Goal: Entertainment & Leisure: Browse casually

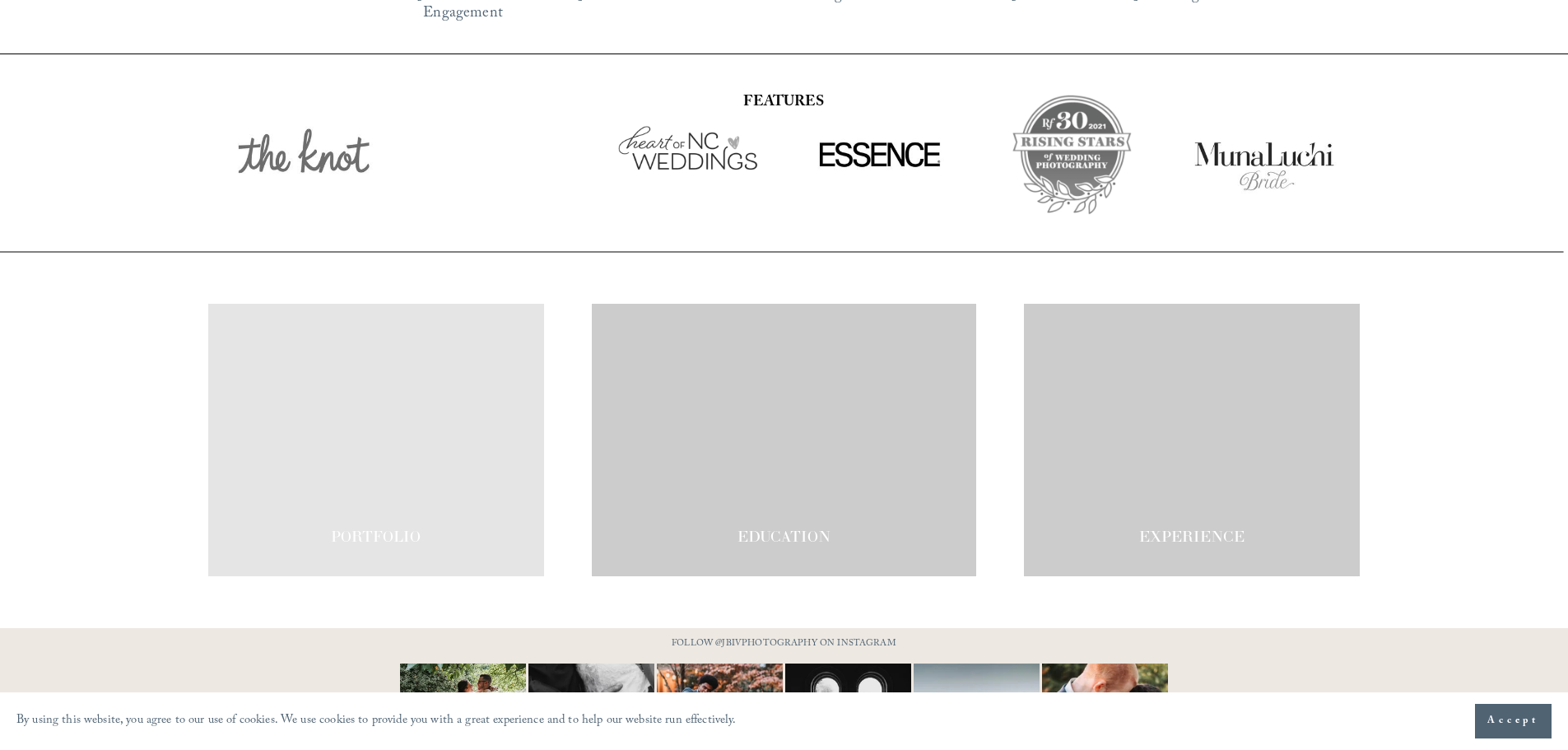
scroll to position [2874, 0]
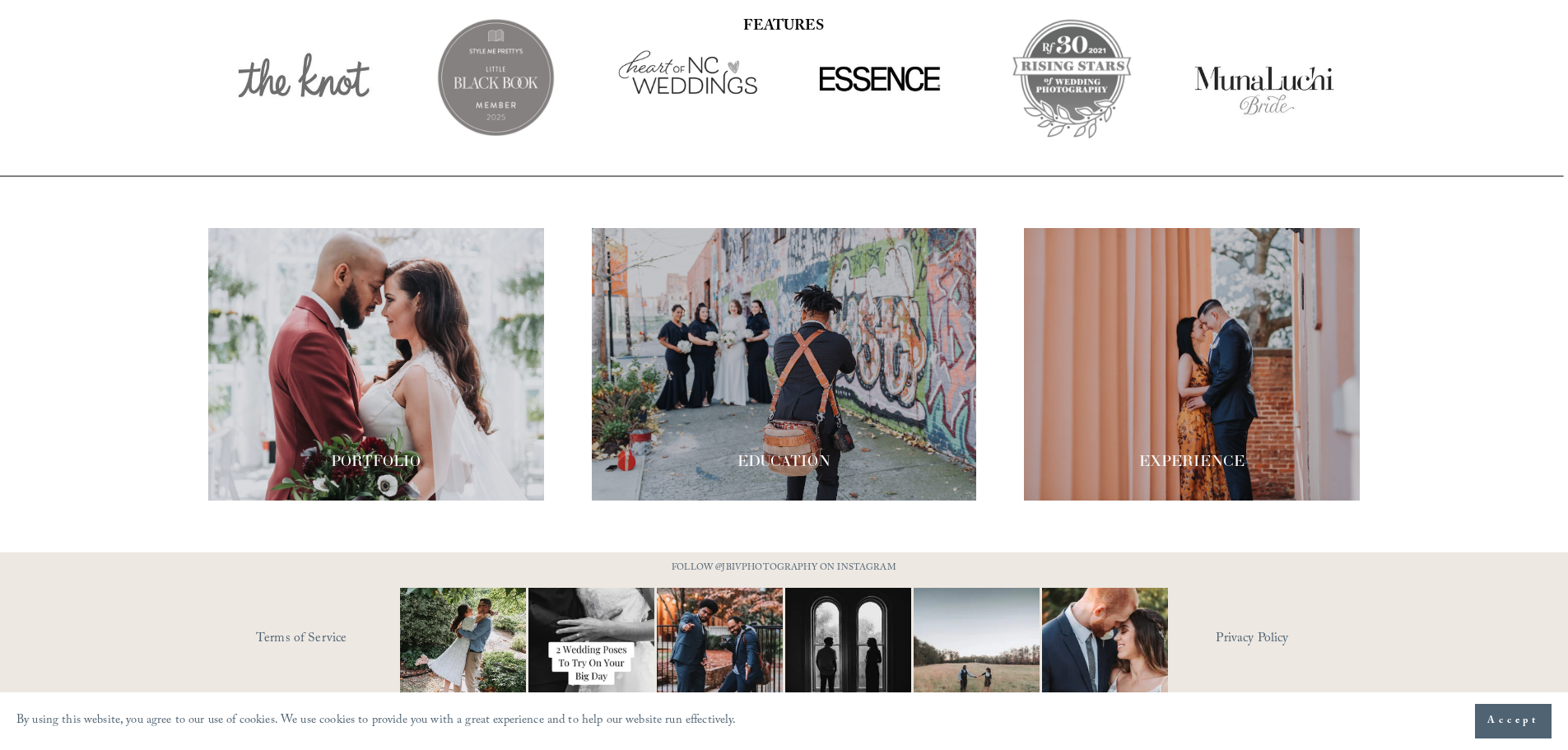
click at [401, 285] on div at bounding box center [376, 363] width 336 height 272
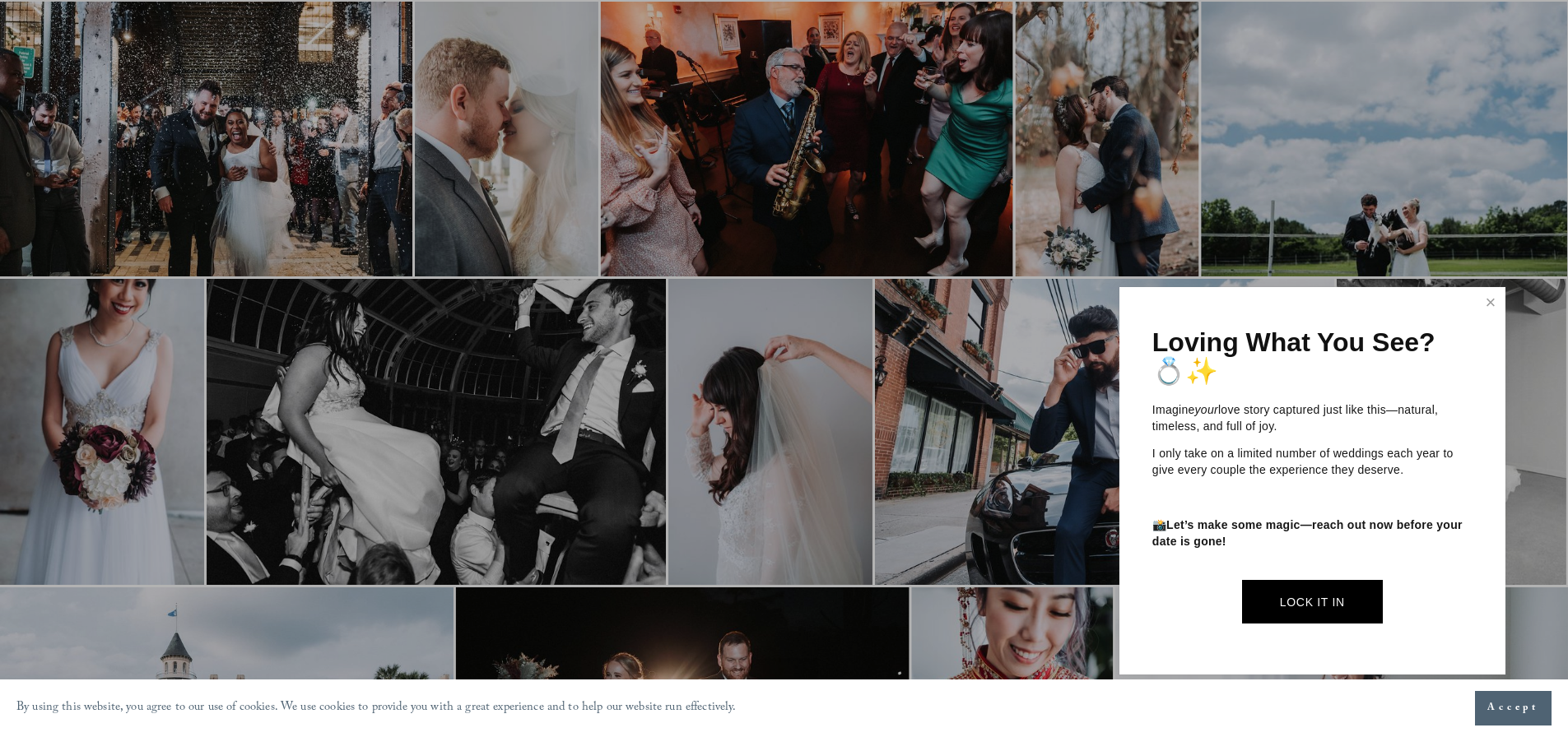
scroll to position [1152, 0]
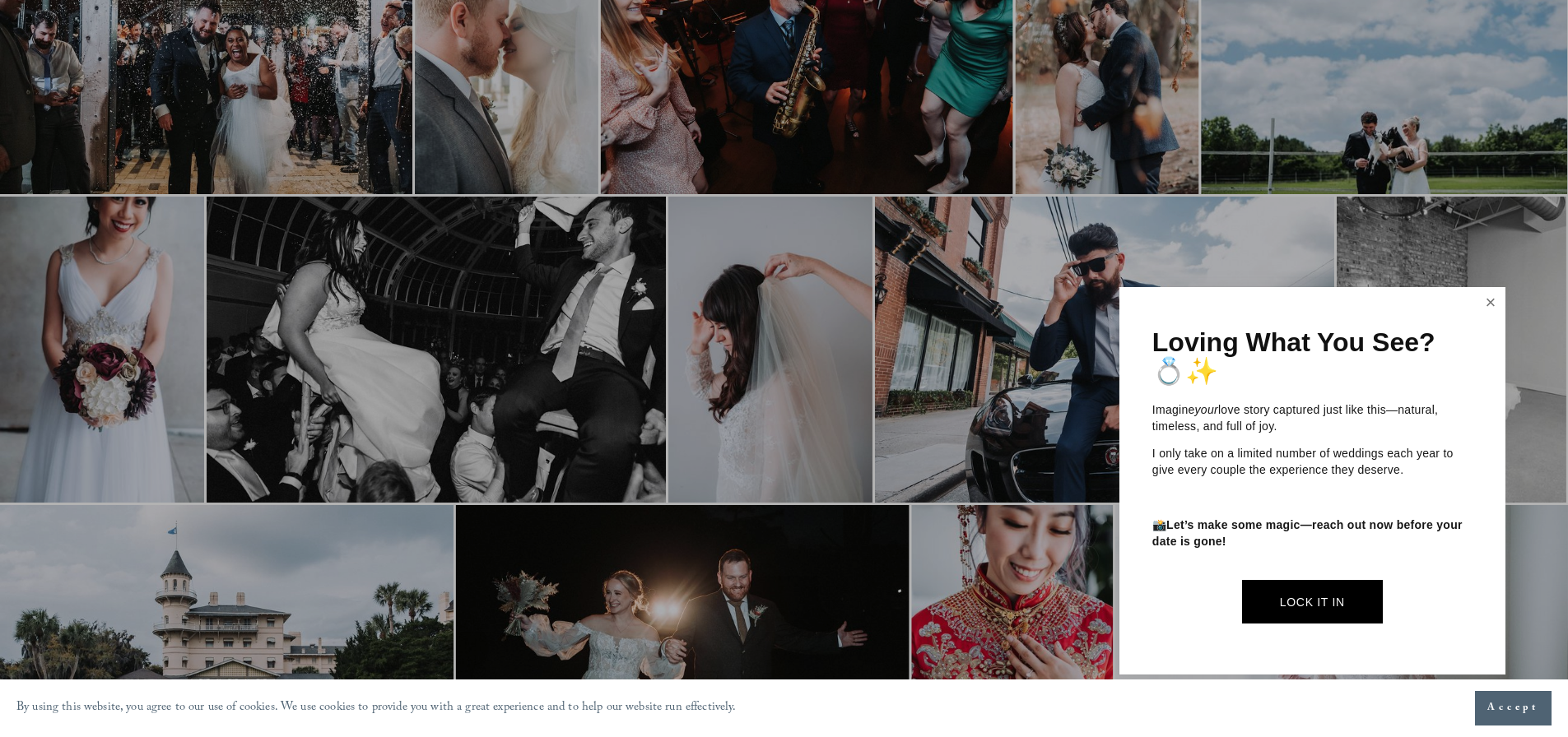
click at [1487, 299] on link "Close" at bounding box center [1490, 302] width 24 height 26
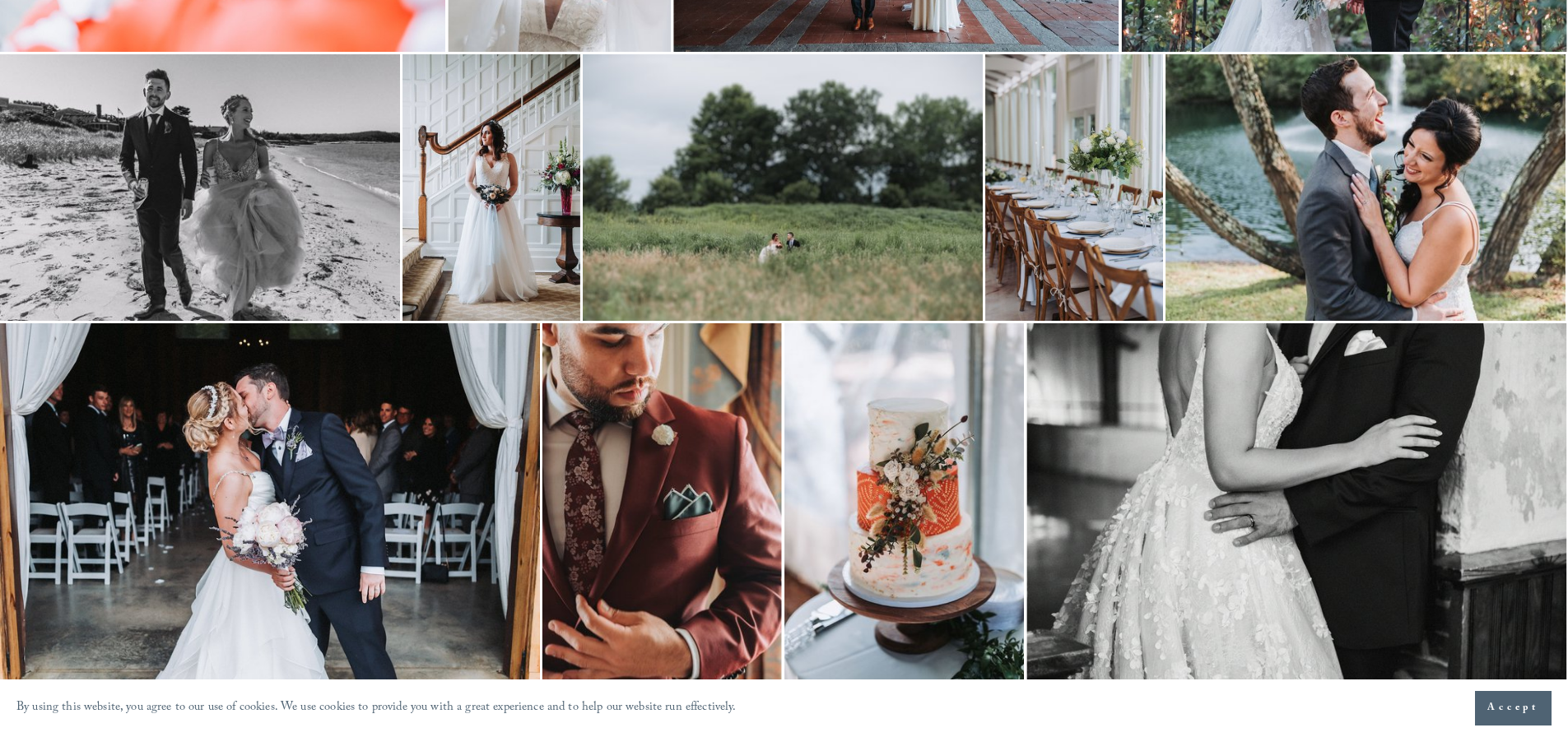
scroll to position [3331, 0]
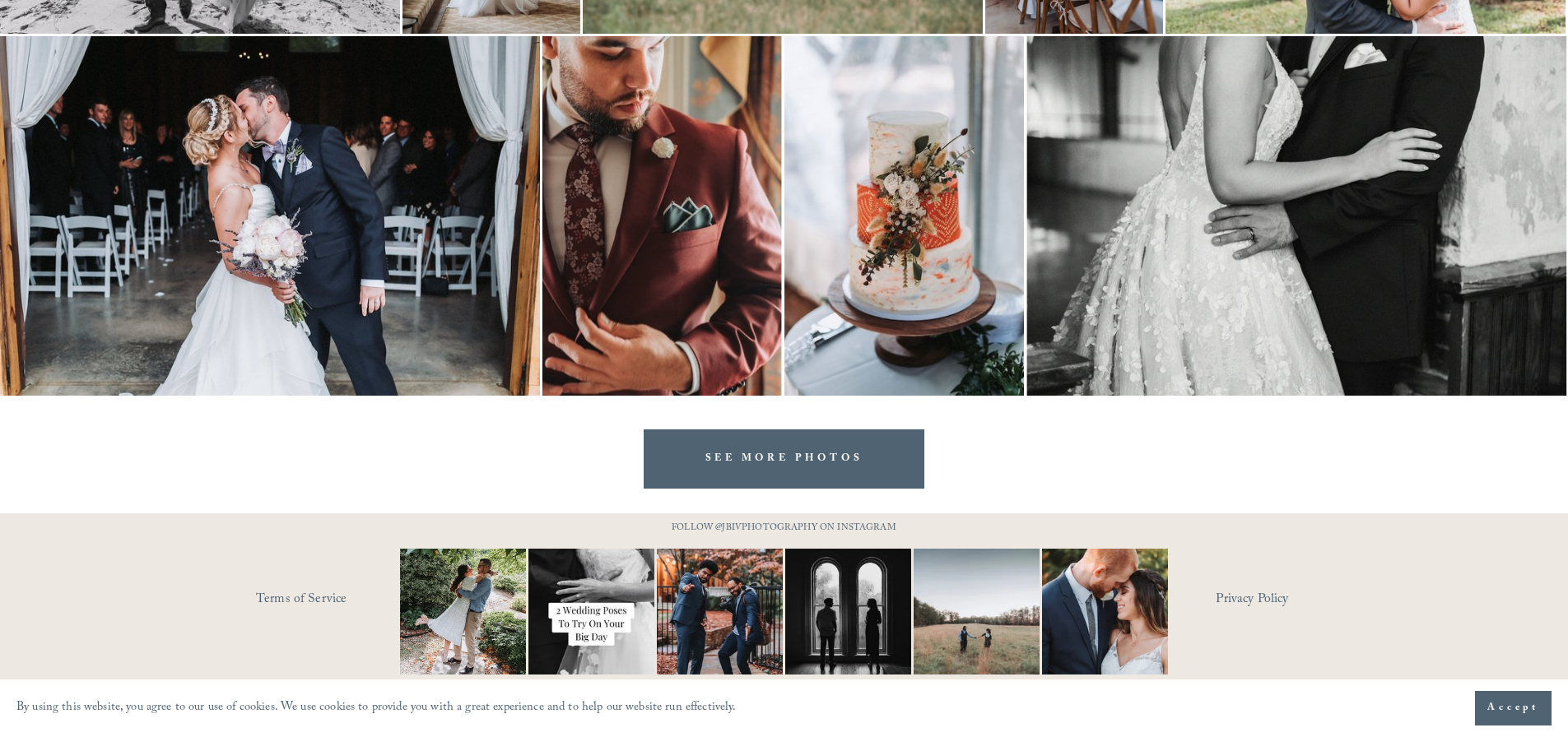
click at [823, 461] on link "SEE MORE PHOTOS" at bounding box center [784, 458] width 282 height 58
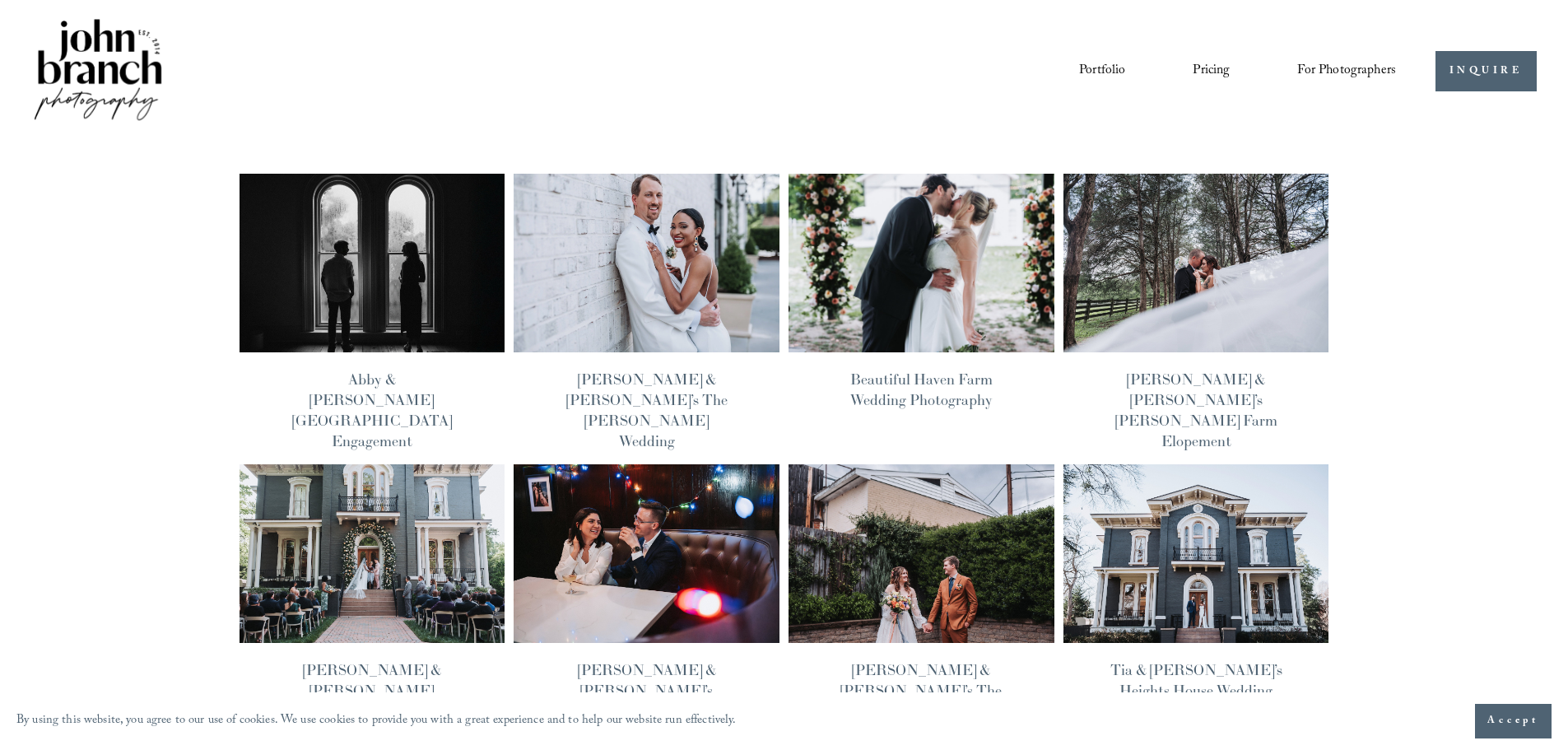
click at [1528, 727] on span "Accept" at bounding box center [1514, 721] width 52 height 16
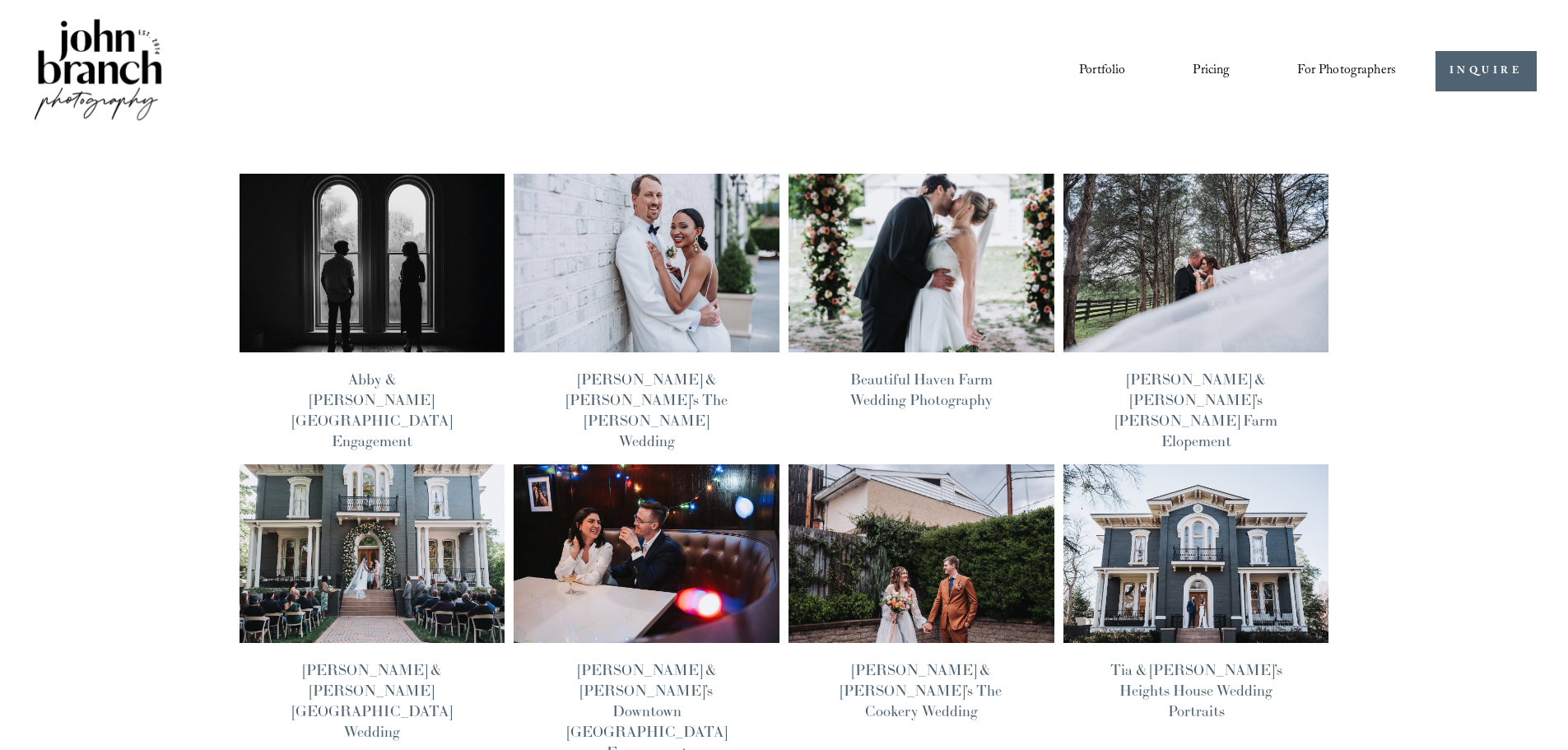
click at [635, 278] on img at bounding box center [646, 262] width 268 height 179
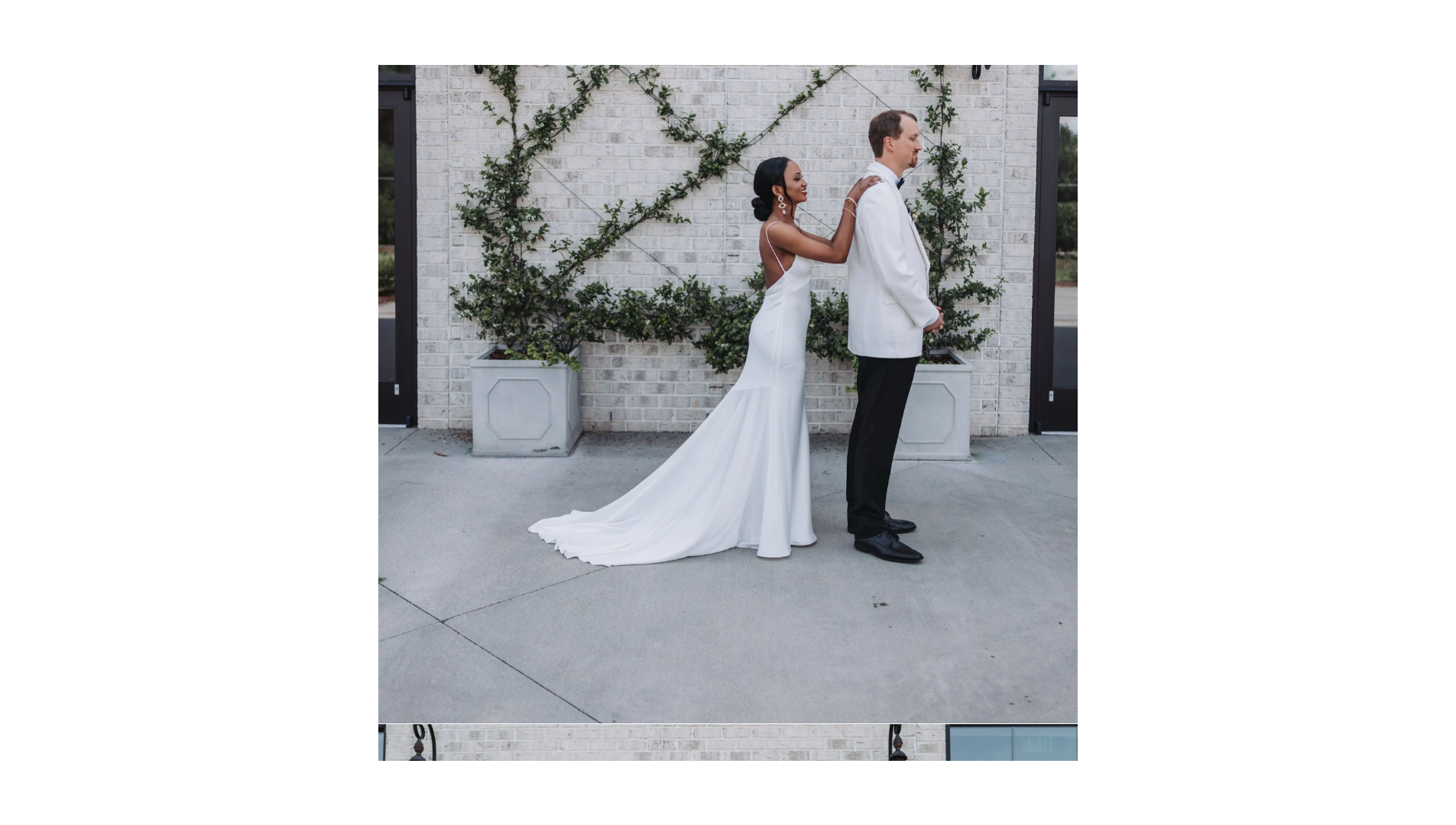
scroll to position [7489, 0]
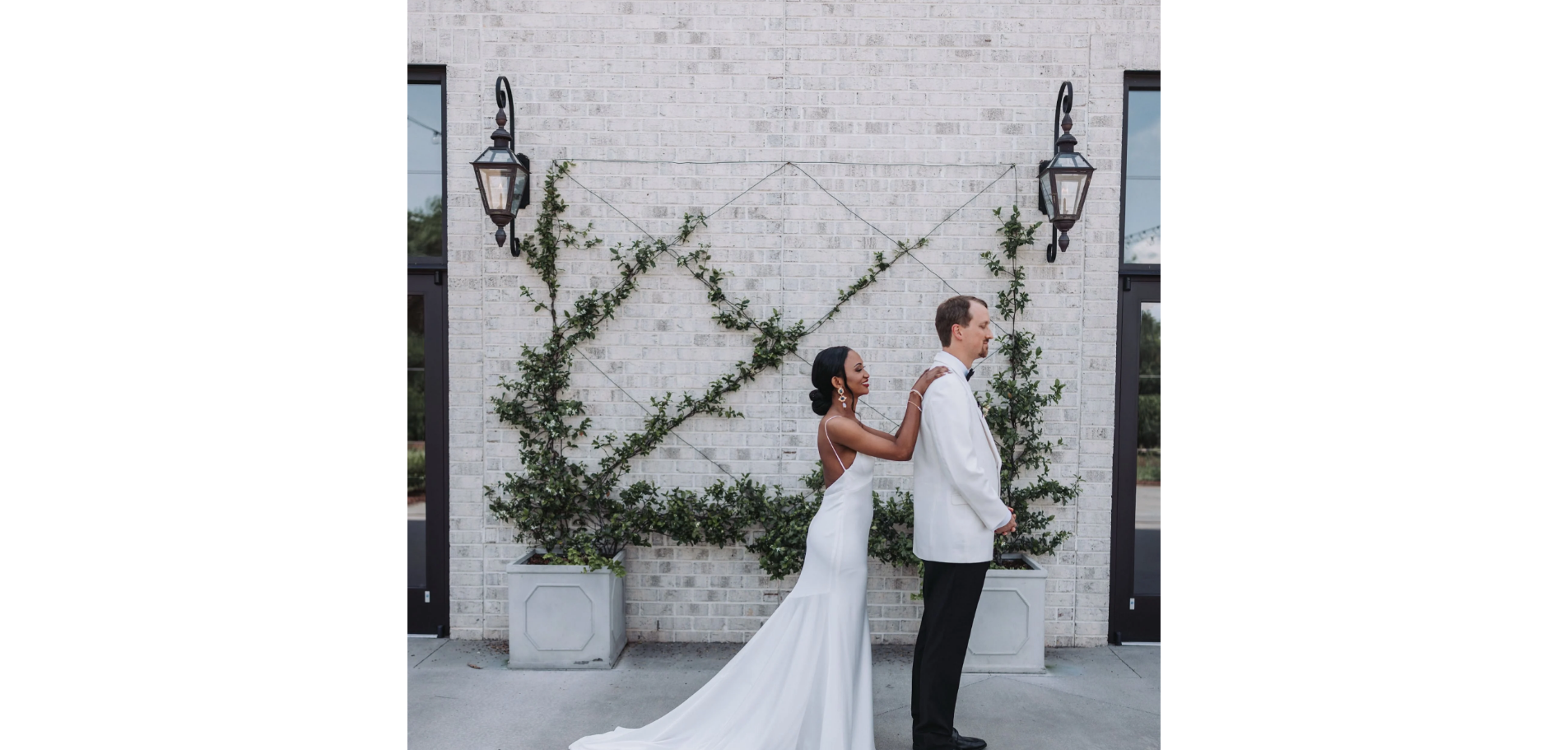
click at [767, 82] on img at bounding box center [783, 454] width 752 height 1004
drag, startPoint x: 744, startPoint y: 169, endPoint x: 1334, endPoint y: 311, distance: 606.8
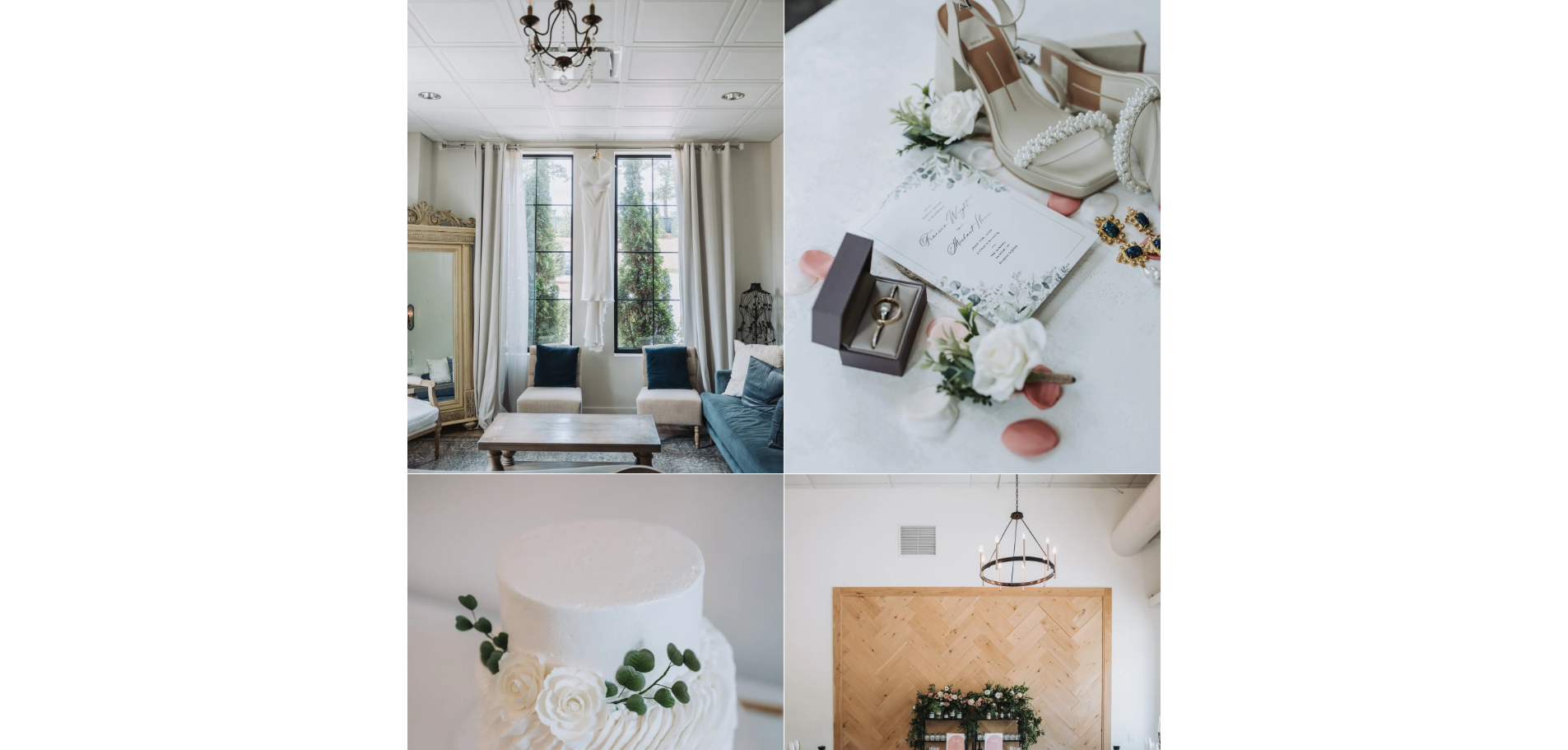
scroll to position [0, 0]
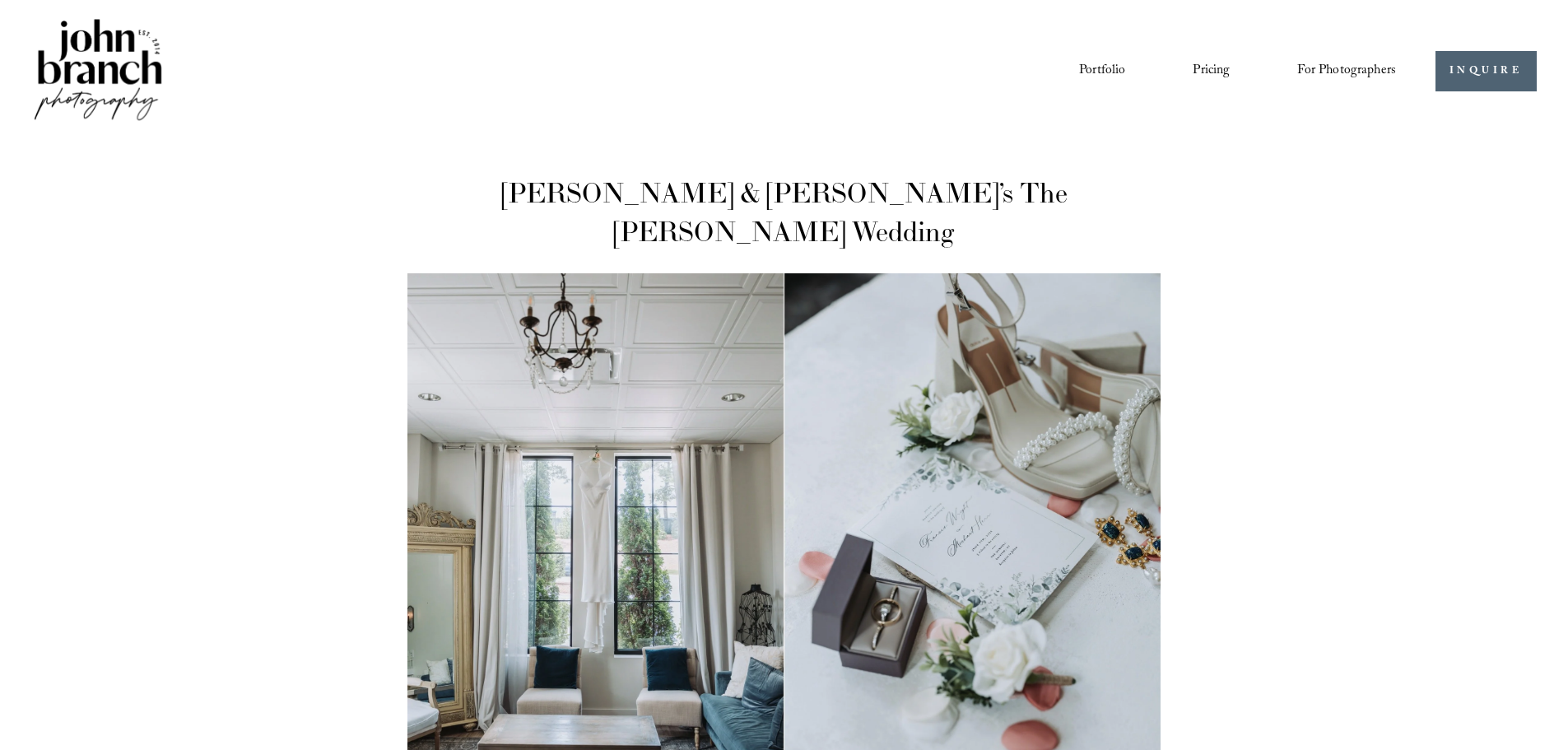
click at [1086, 57] on link "Portfolio" at bounding box center [1103, 71] width 47 height 28
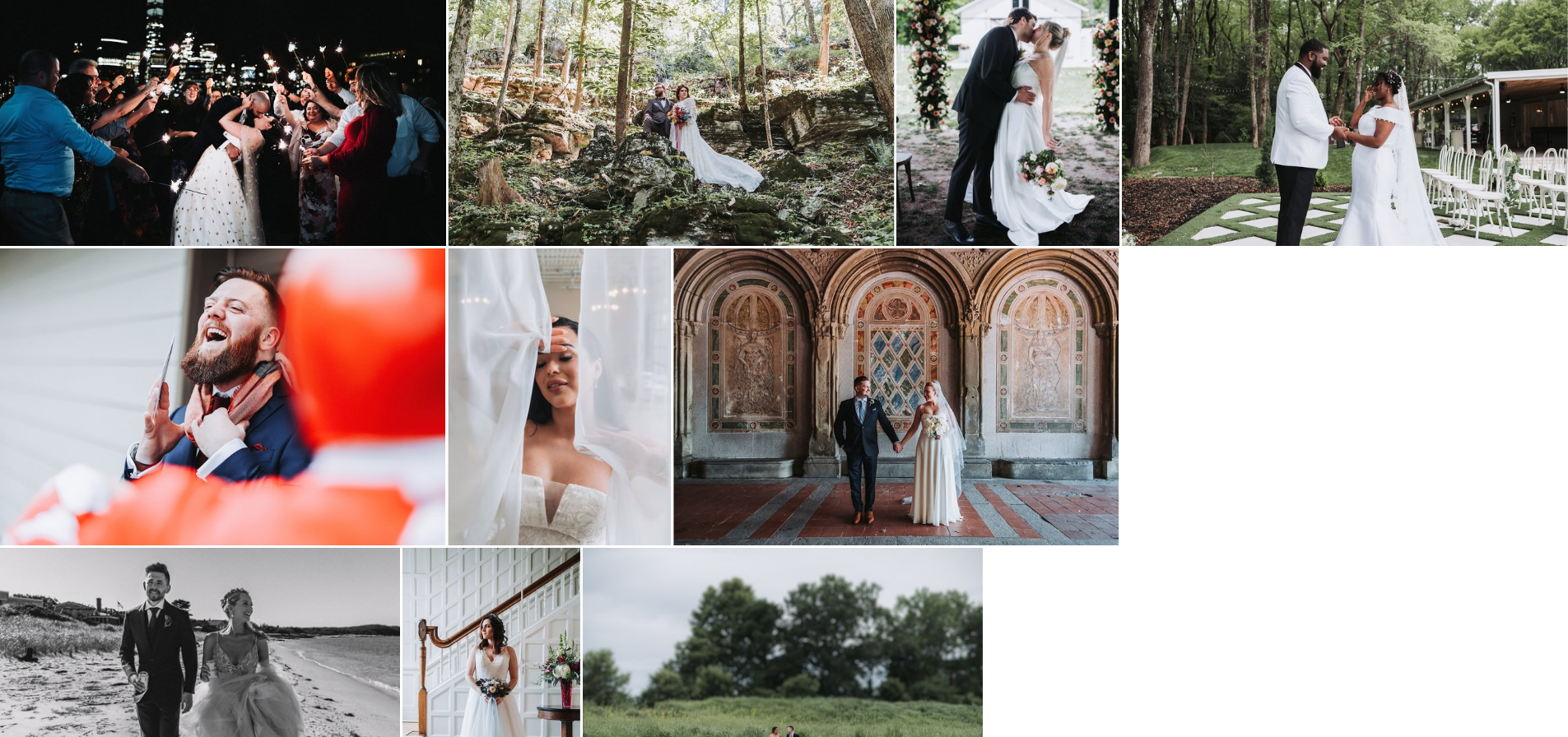
scroll to position [3291, 0]
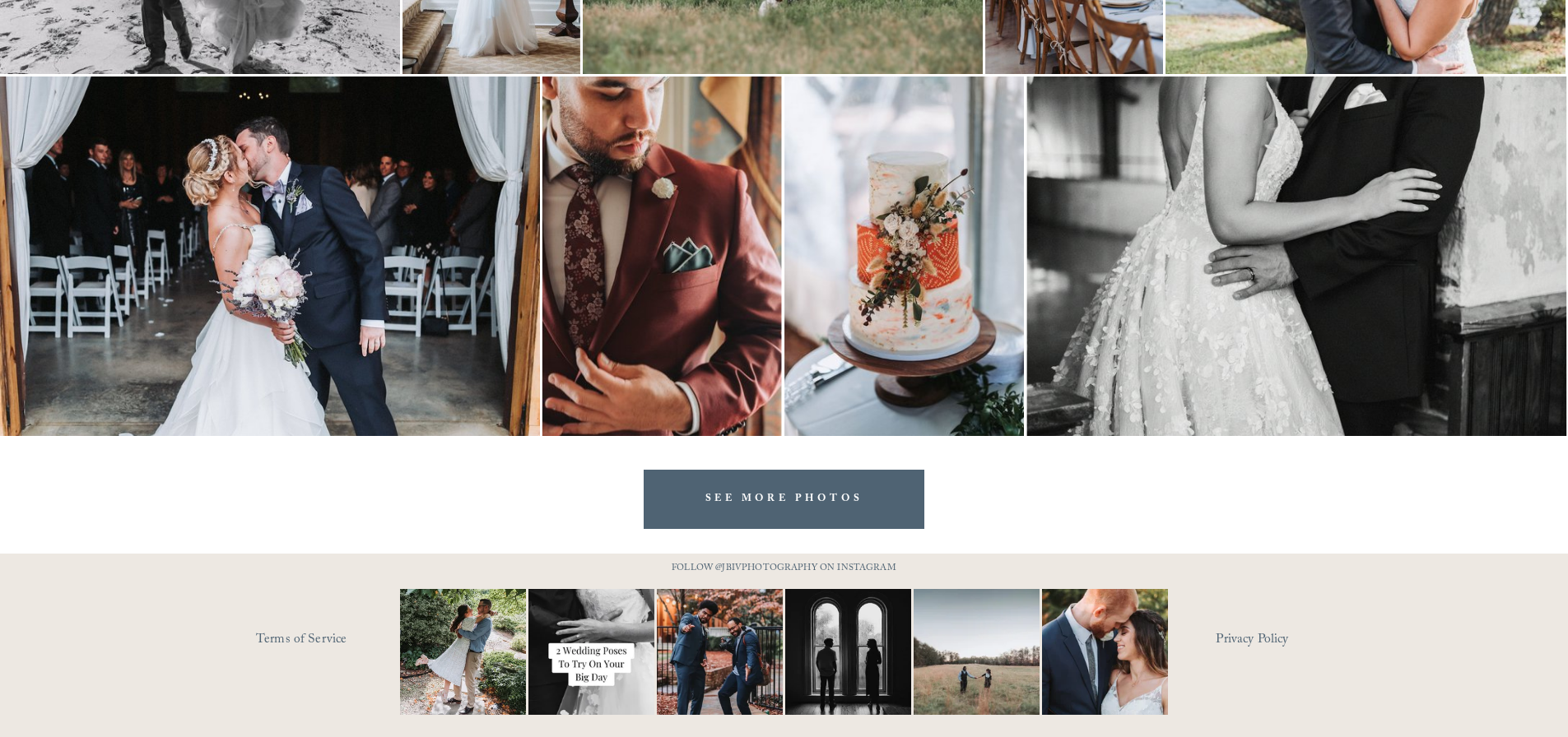
click at [832, 508] on link "SEE MORE PHOTOS" at bounding box center [784, 499] width 282 height 58
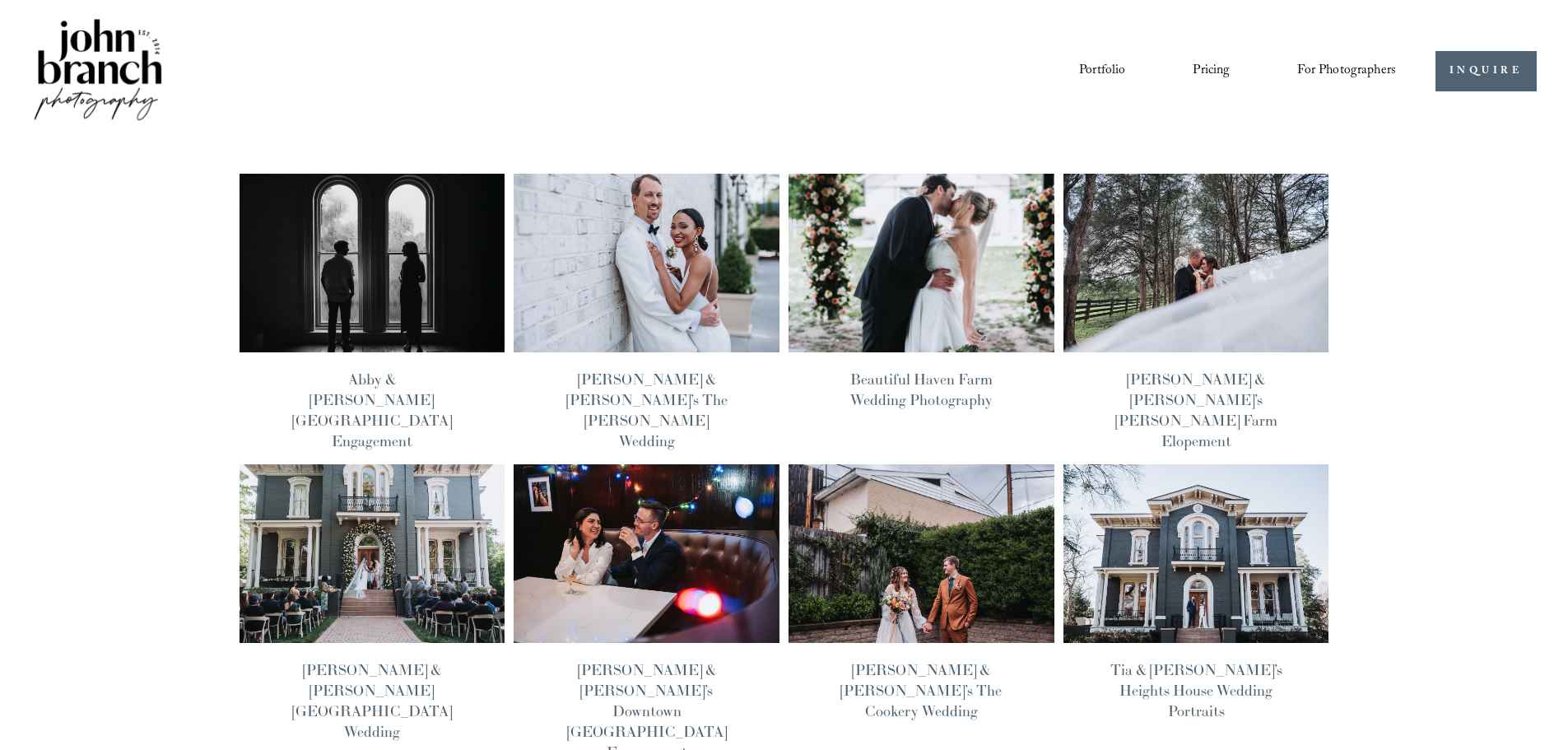
click at [376, 262] on img at bounding box center [371, 262] width 268 height 179
click at [1168, 270] on img at bounding box center [1196, 262] width 268 height 179
click at [374, 539] on img at bounding box center [371, 552] width 268 height 179
click at [632, 500] on img at bounding box center [646, 552] width 268 height 179
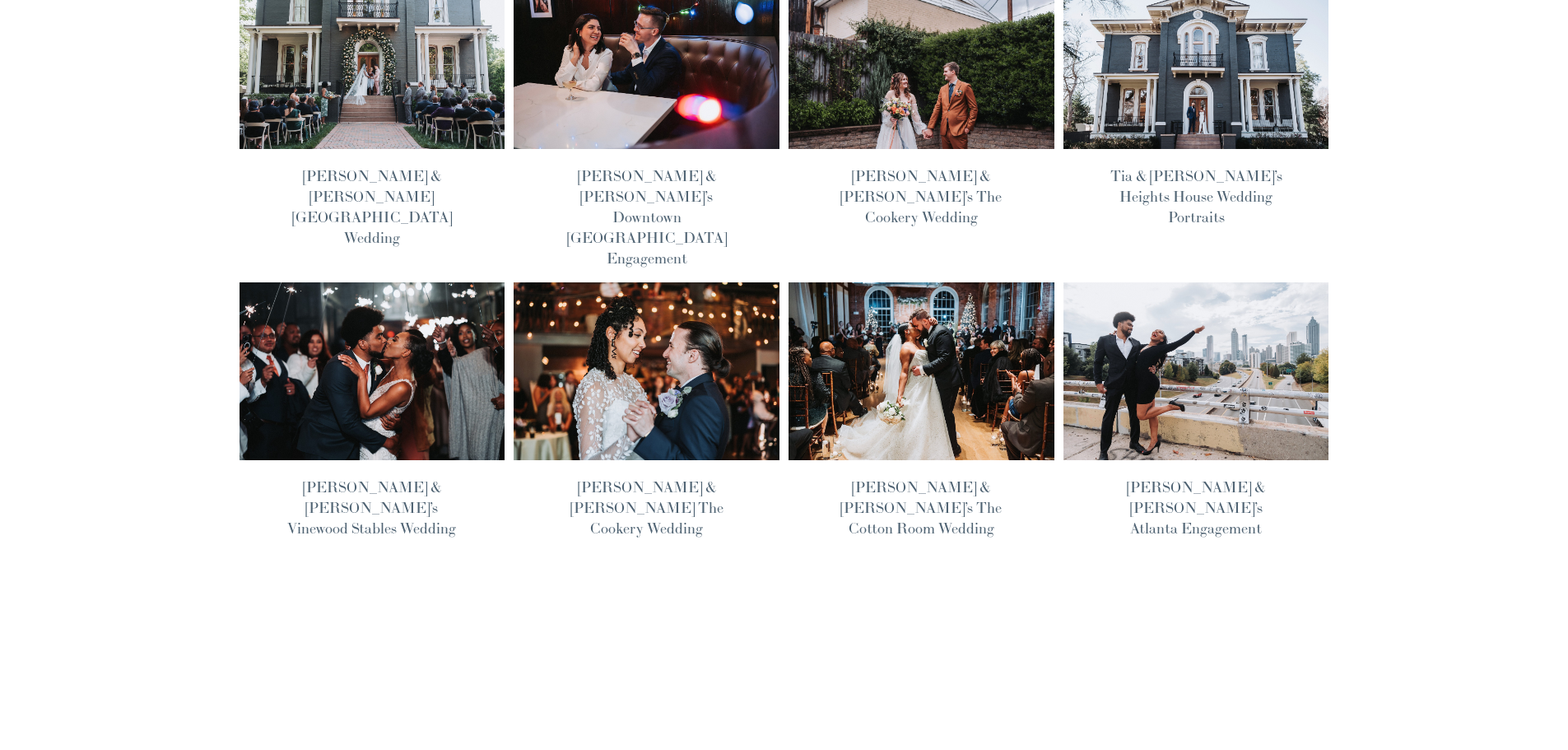
scroll to position [247, 0]
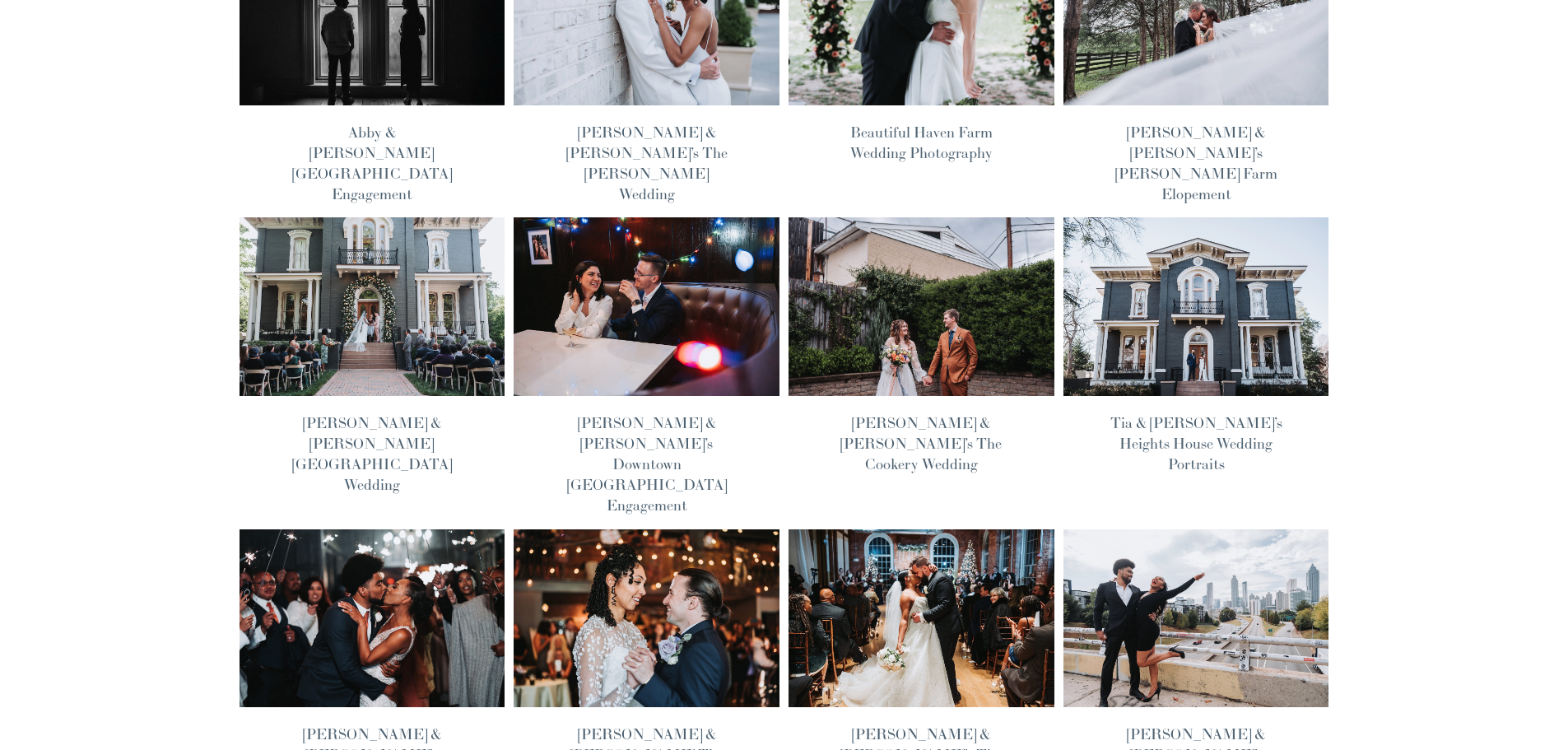
click at [1218, 534] on img at bounding box center [1196, 616] width 268 height 179
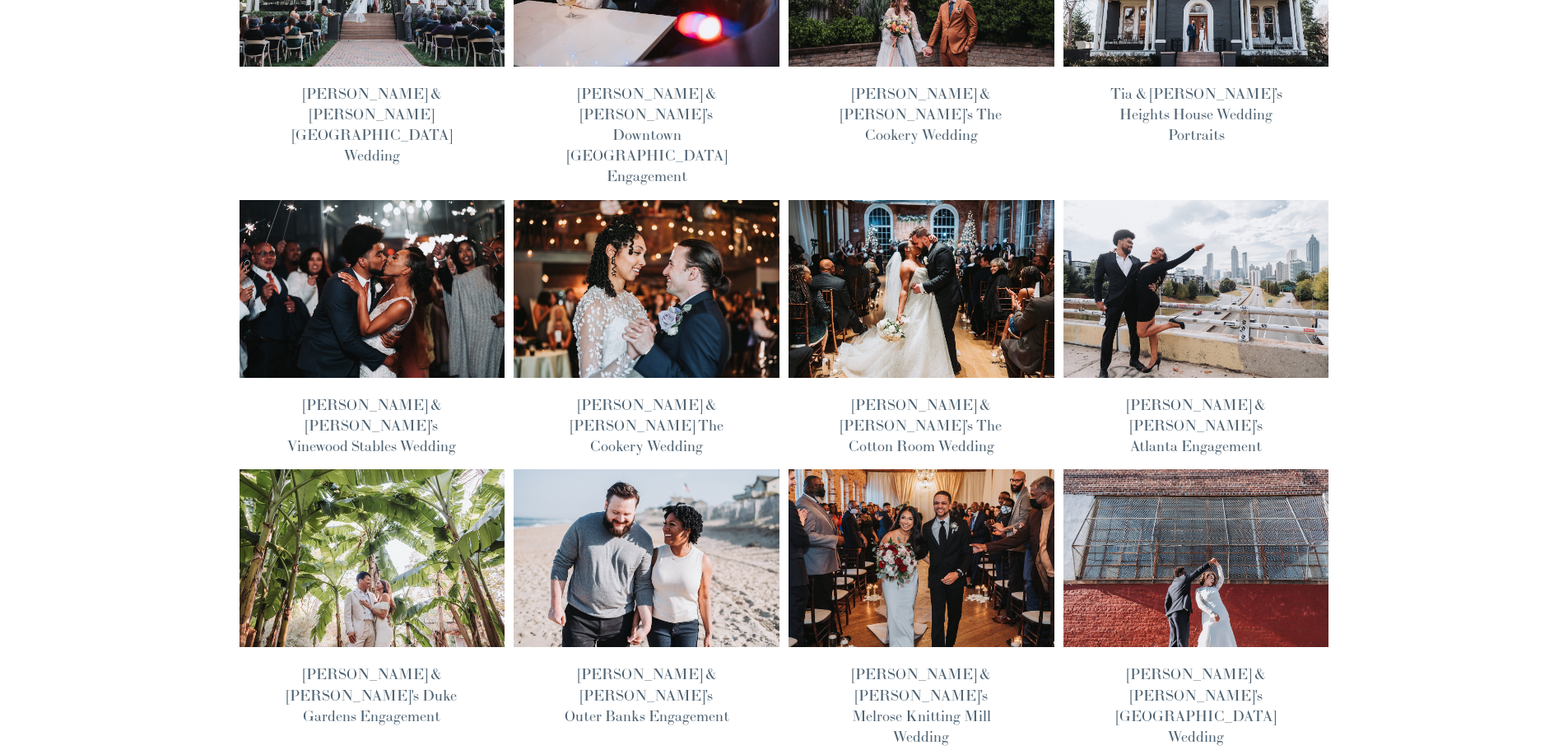
click at [626, 468] on img at bounding box center [646, 557] width 268 height 179
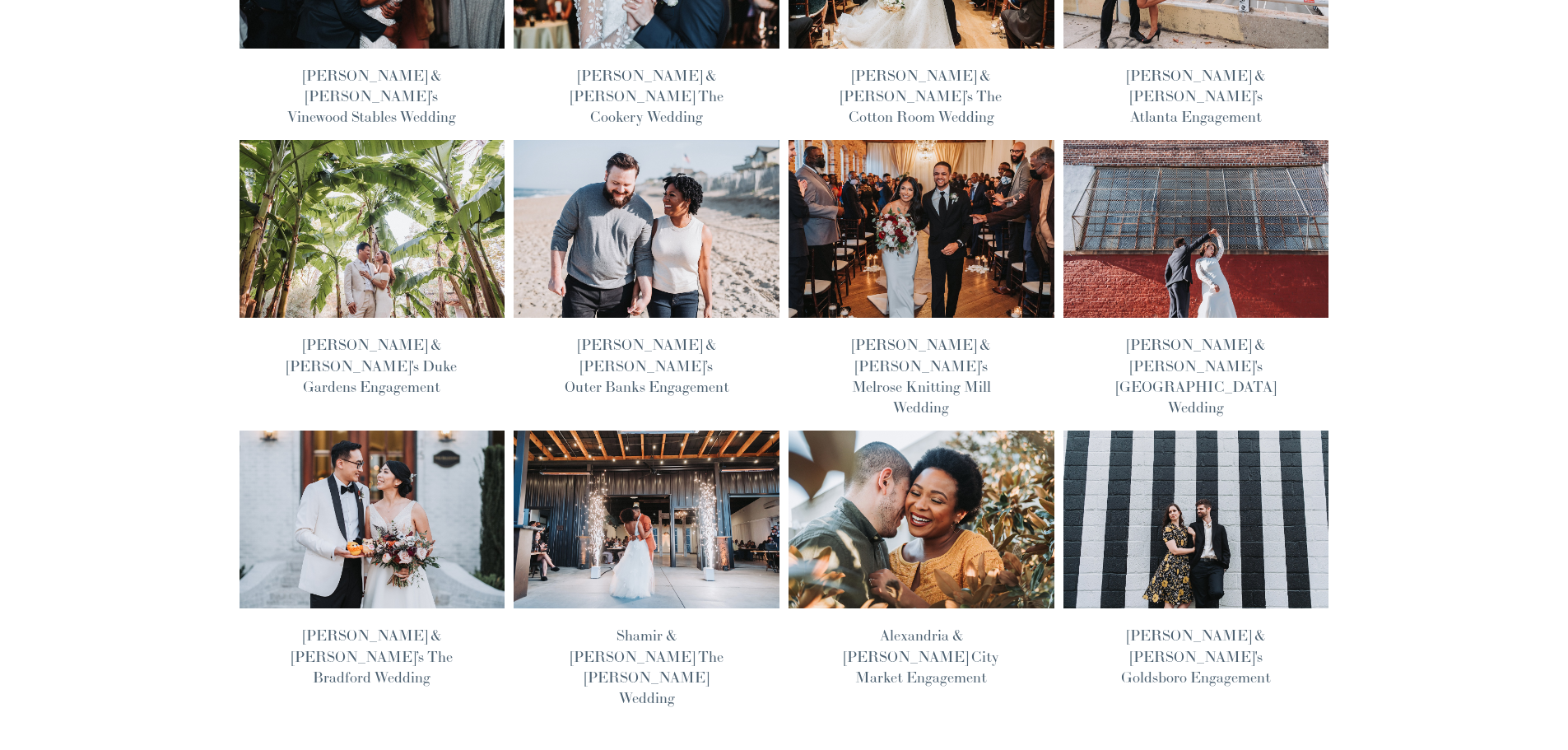
scroll to position [823, 0]
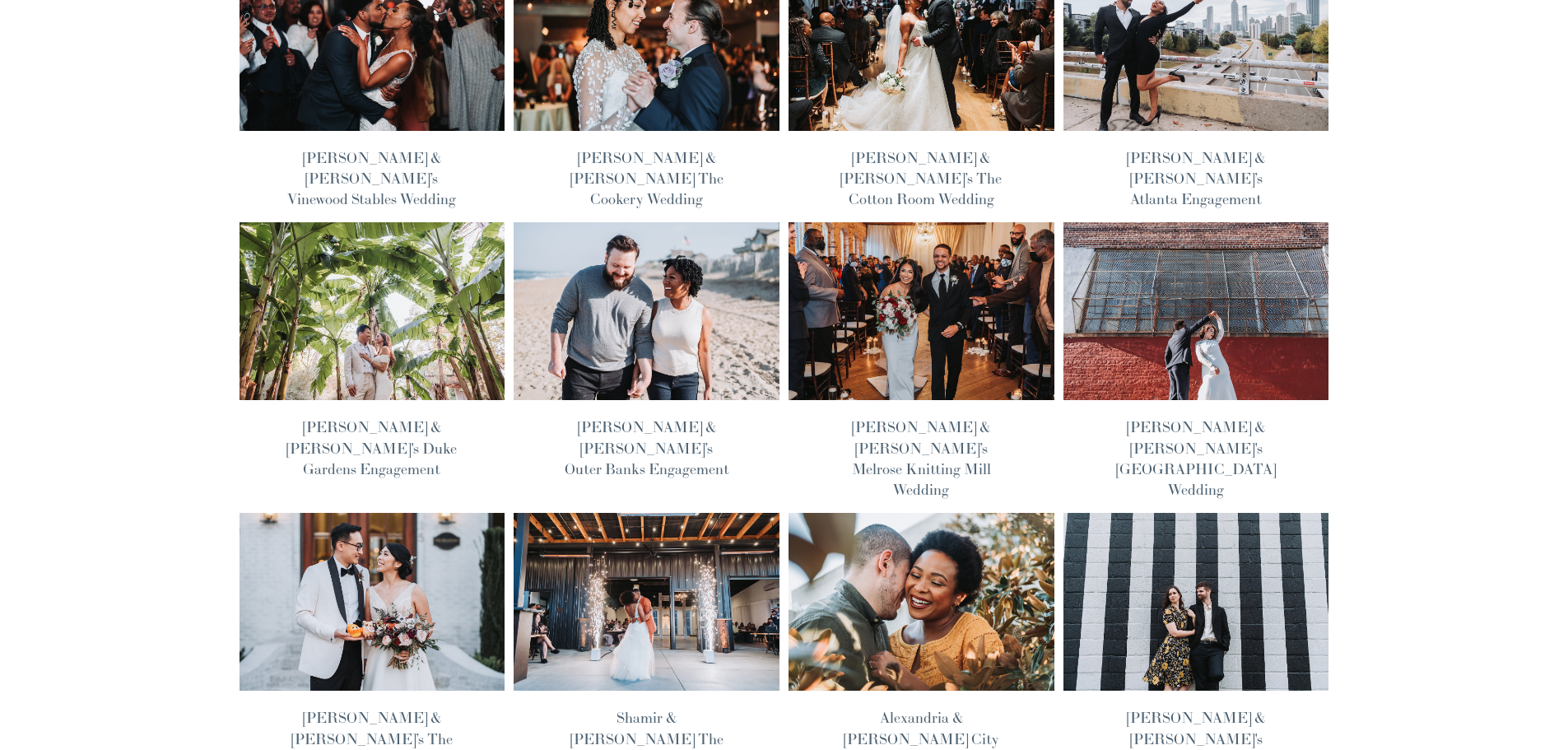
click at [1138, 221] on img at bounding box center [1196, 310] width 268 height 179
click at [380, 512] on img at bounding box center [371, 601] width 268 height 179
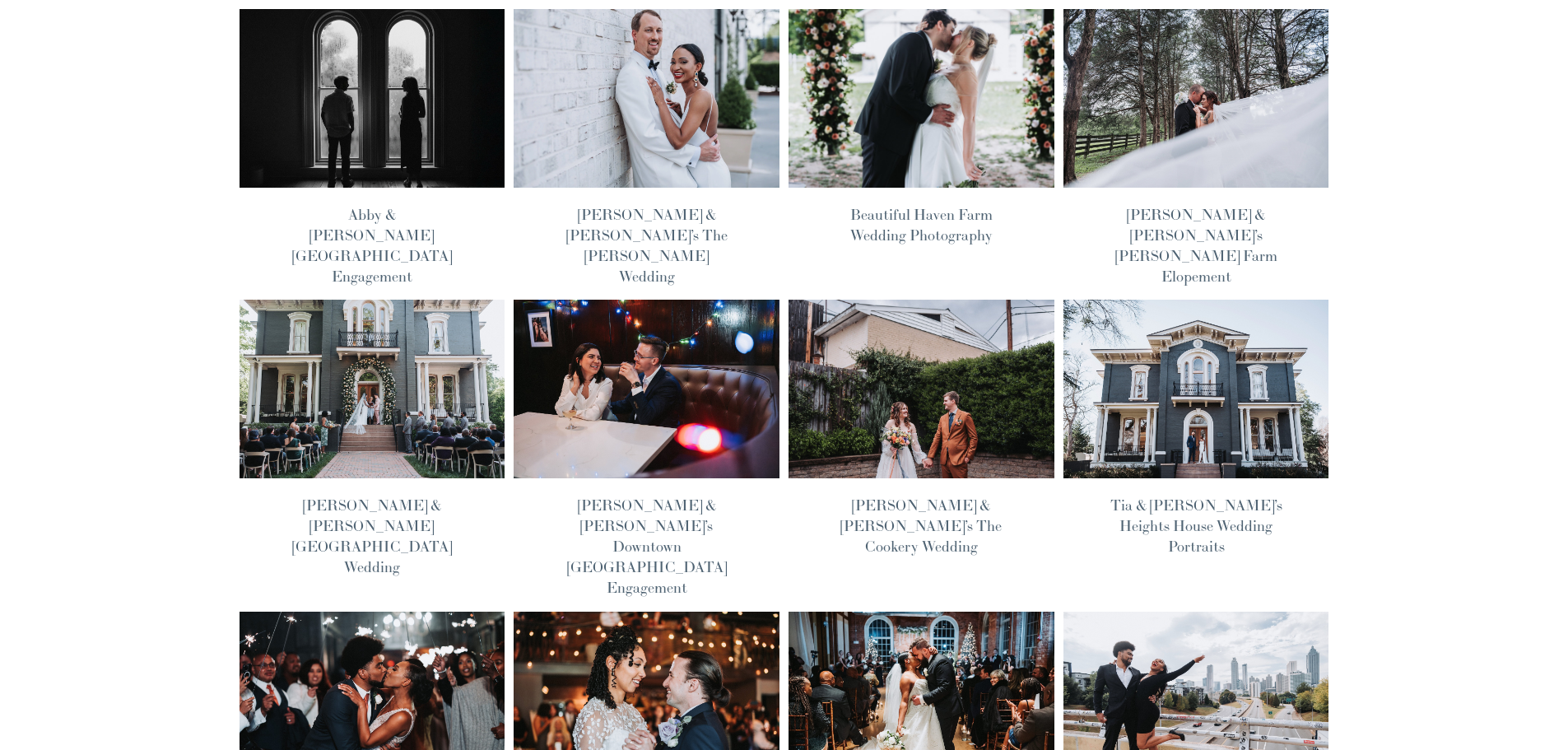
scroll to position [0, 0]
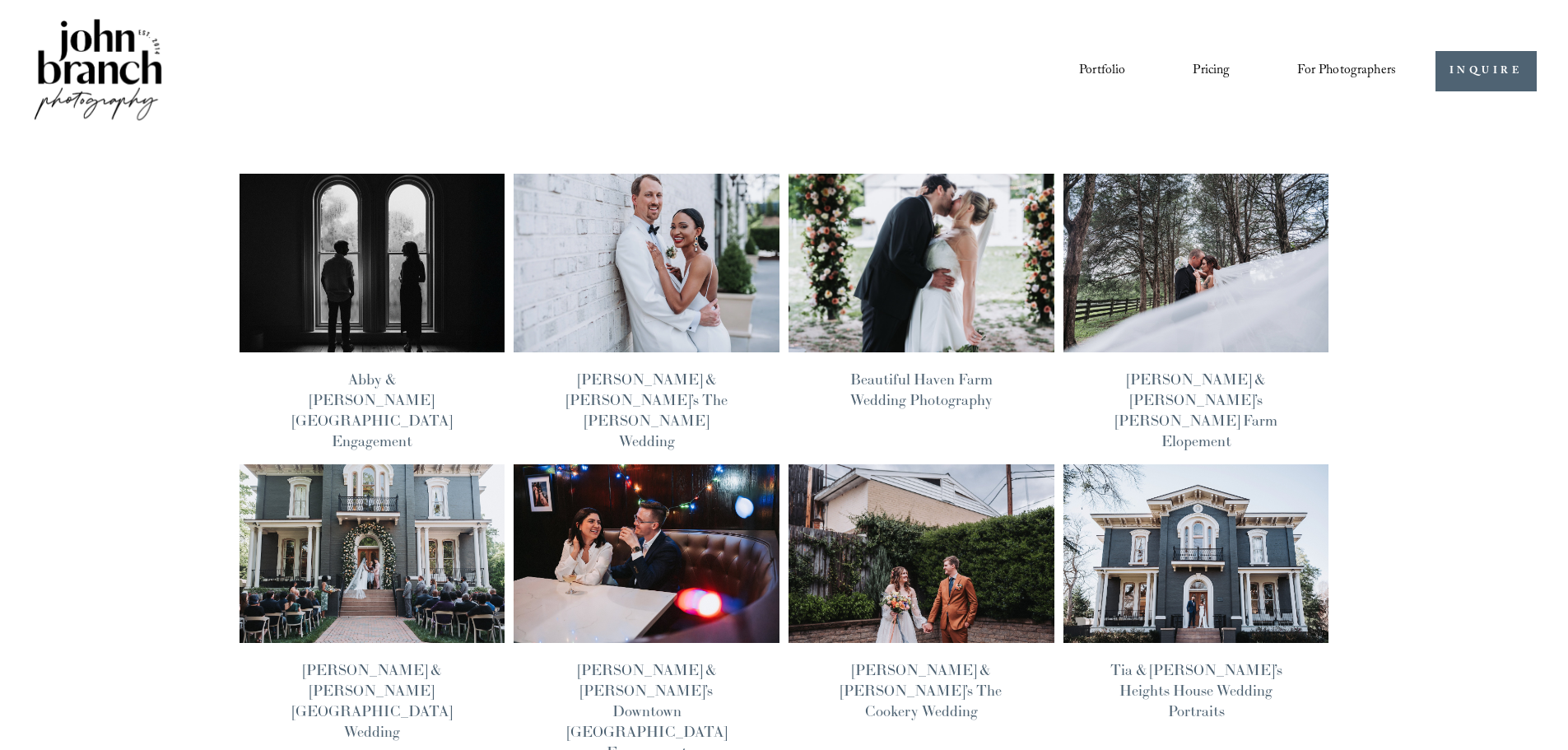
click at [954, 278] on img at bounding box center [921, 262] width 268 height 179
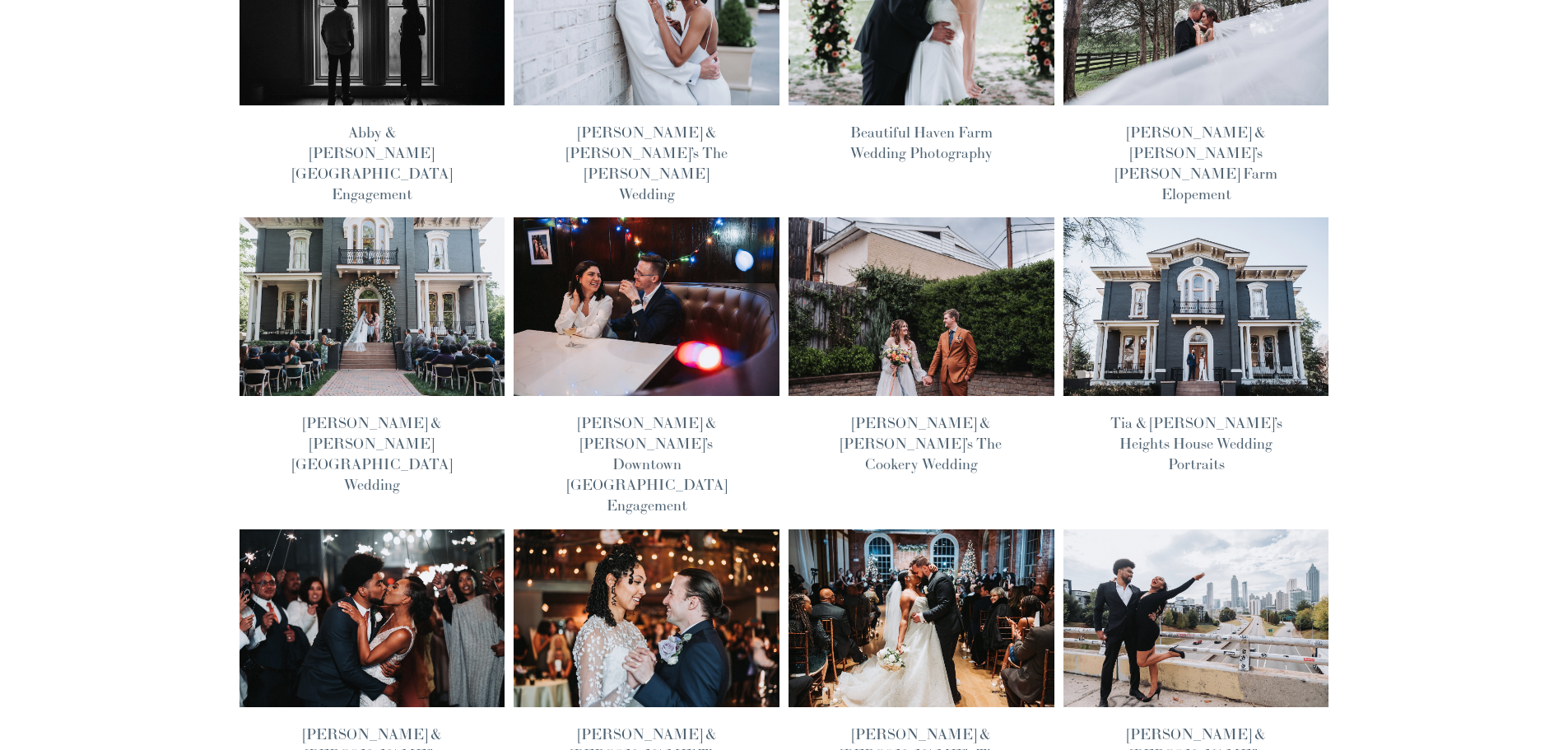
scroll to position [412, 0]
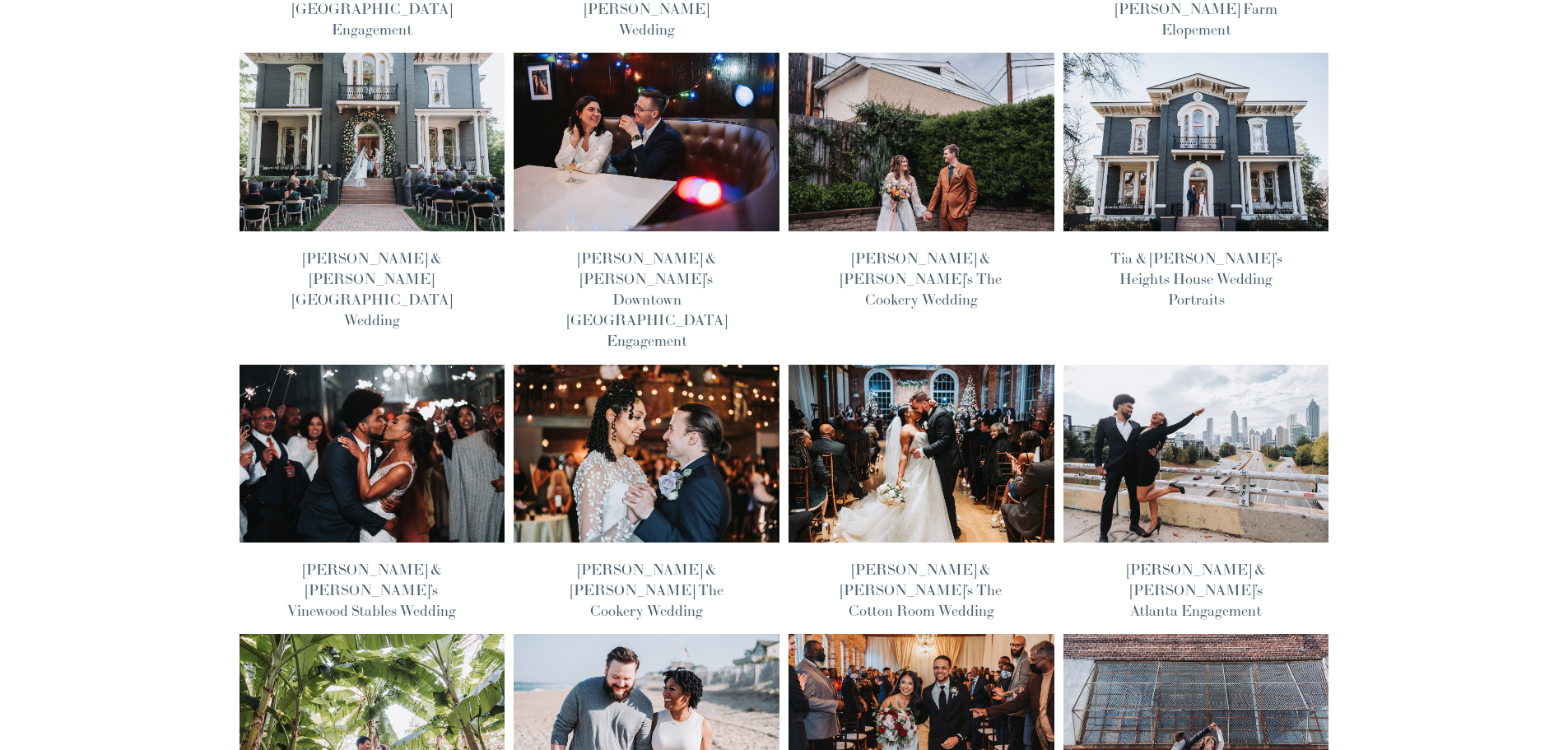
click at [390, 396] on img at bounding box center [371, 453] width 268 height 179
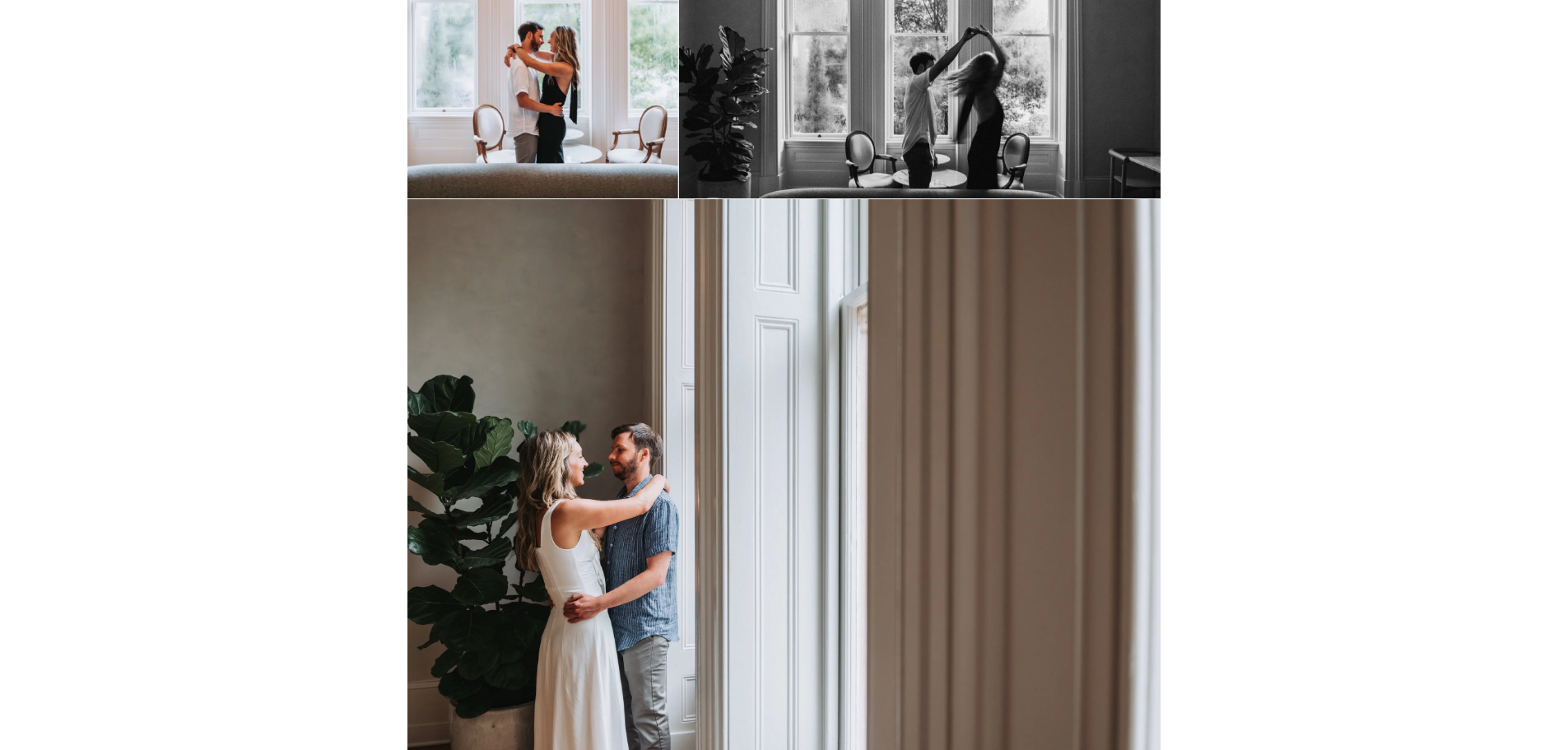
scroll to position [2222, 0]
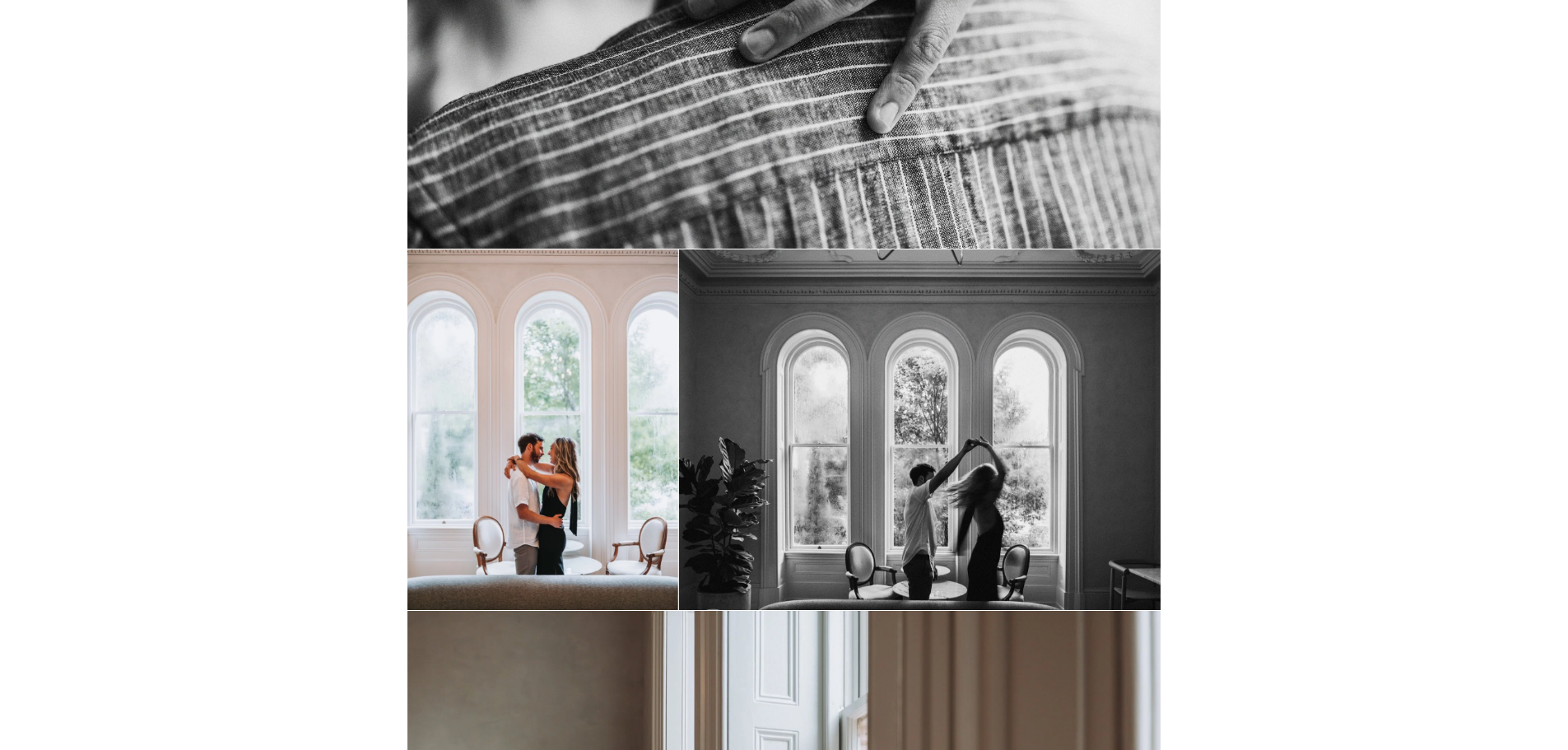
drag, startPoint x: 884, startPoint y: 425, endPoint x: 1421, endPoint y: 306, distance: 550.0
click at [1051, 408] on img at bounding box center [783, 429] width 752 height 360
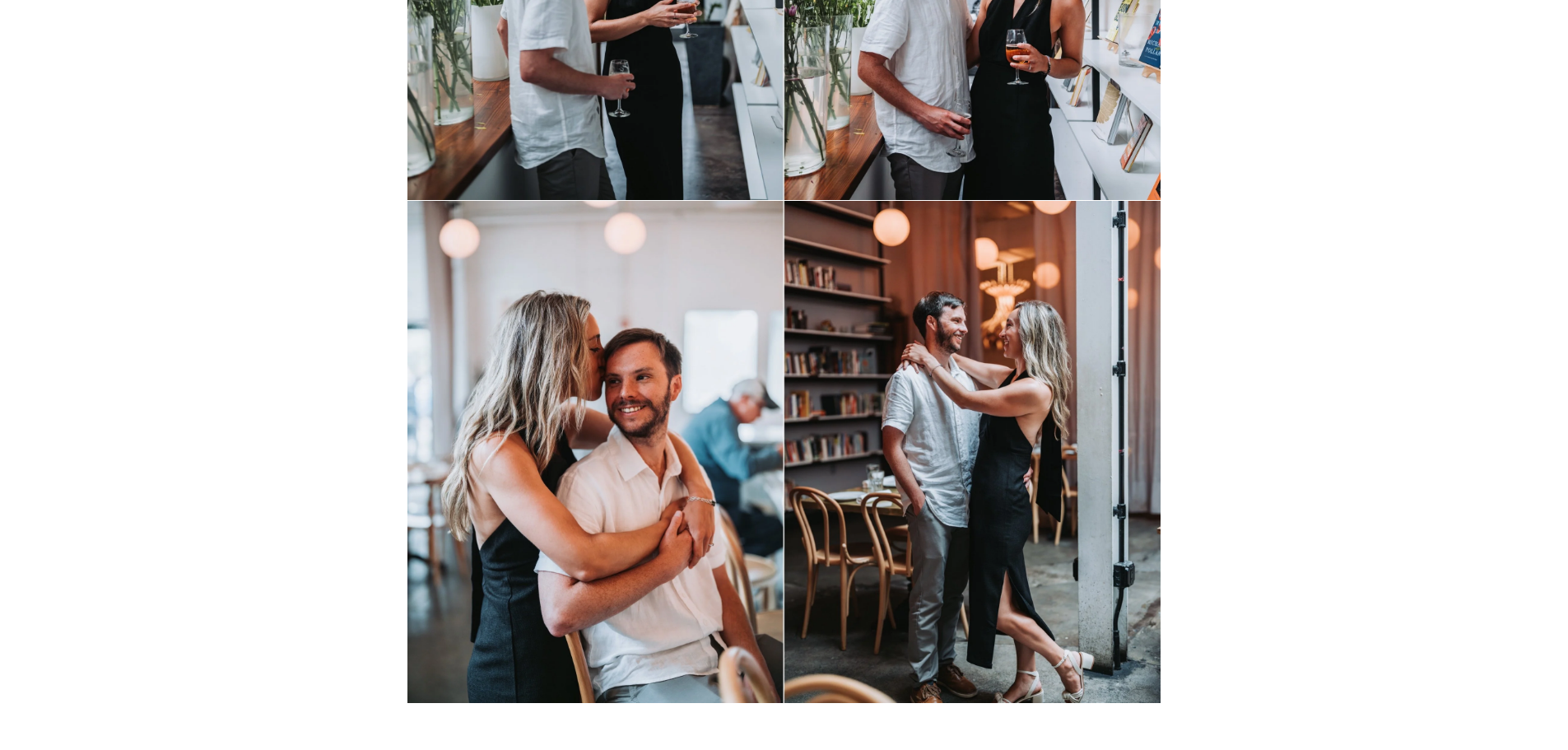
scroll to position [9821, 0]
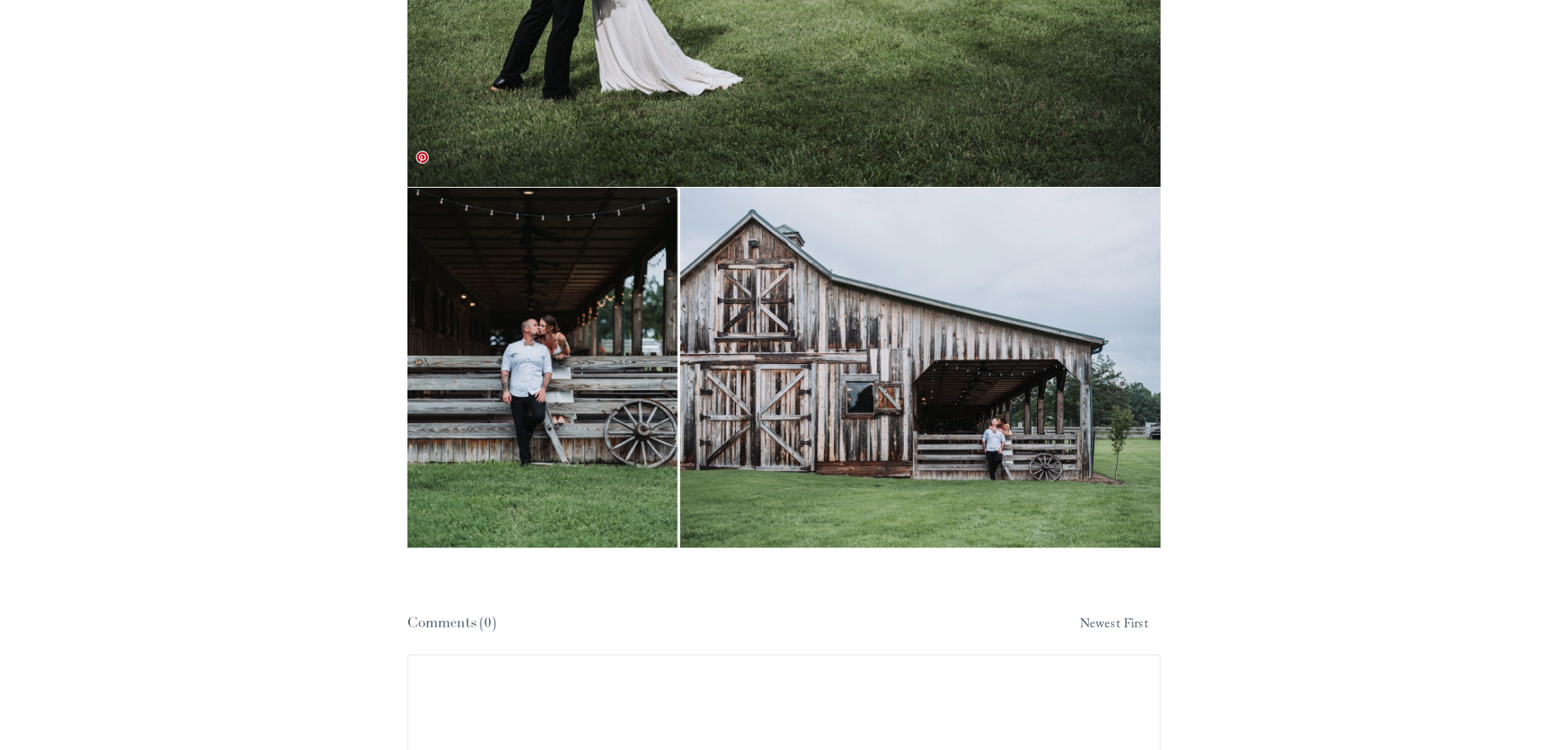
scroll to position [22471, 0]
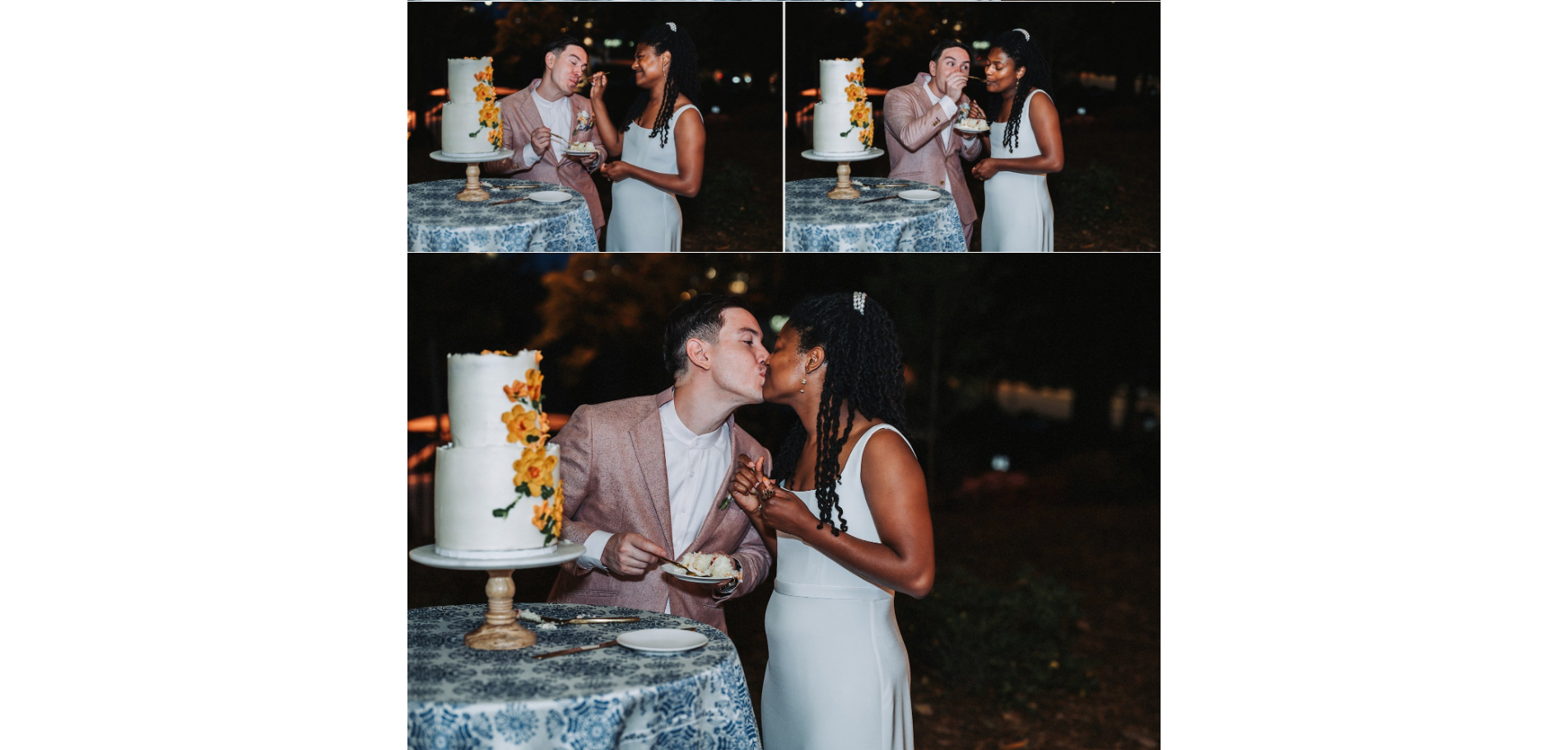
scroll to position [32513, 0]
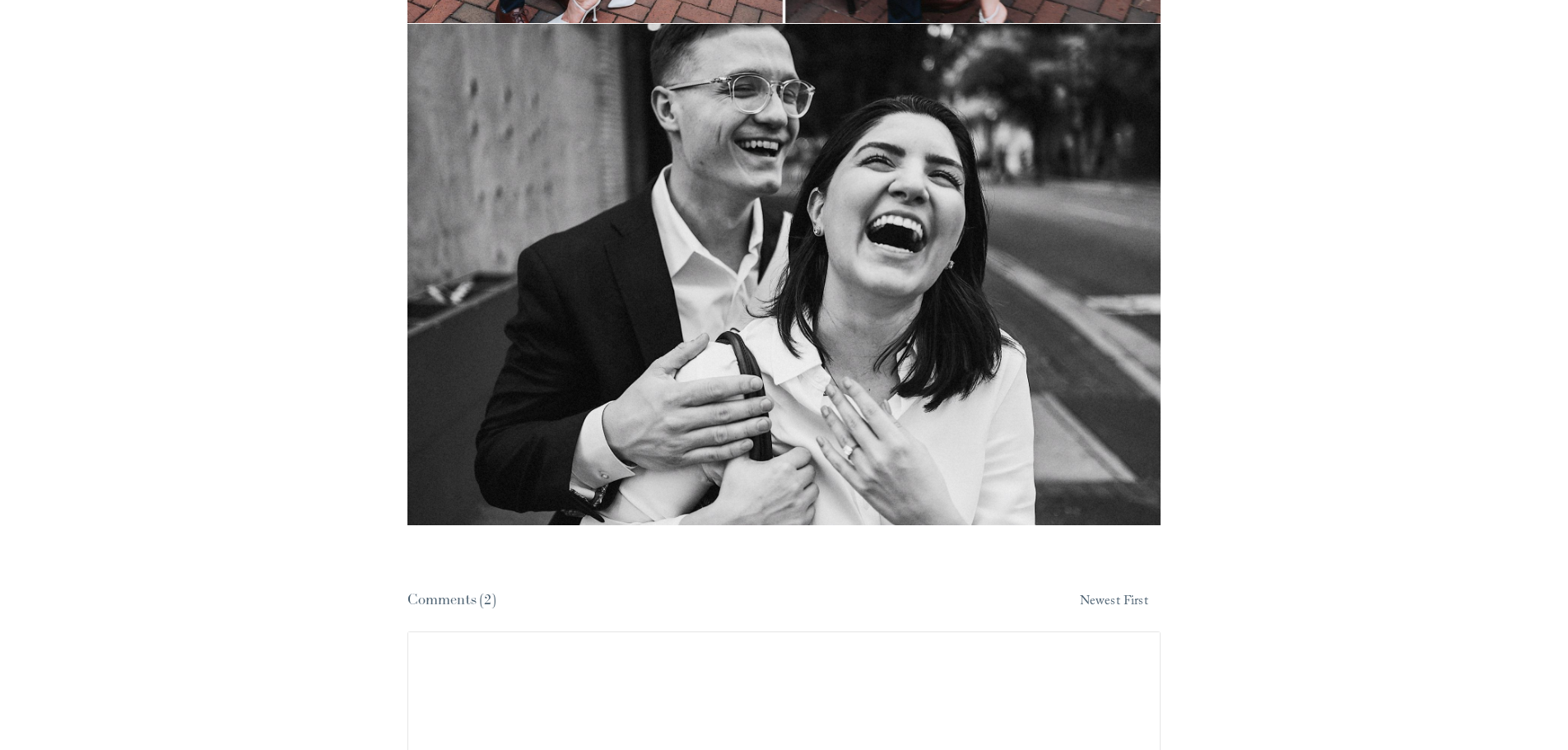
scroll to position [11276, 0]
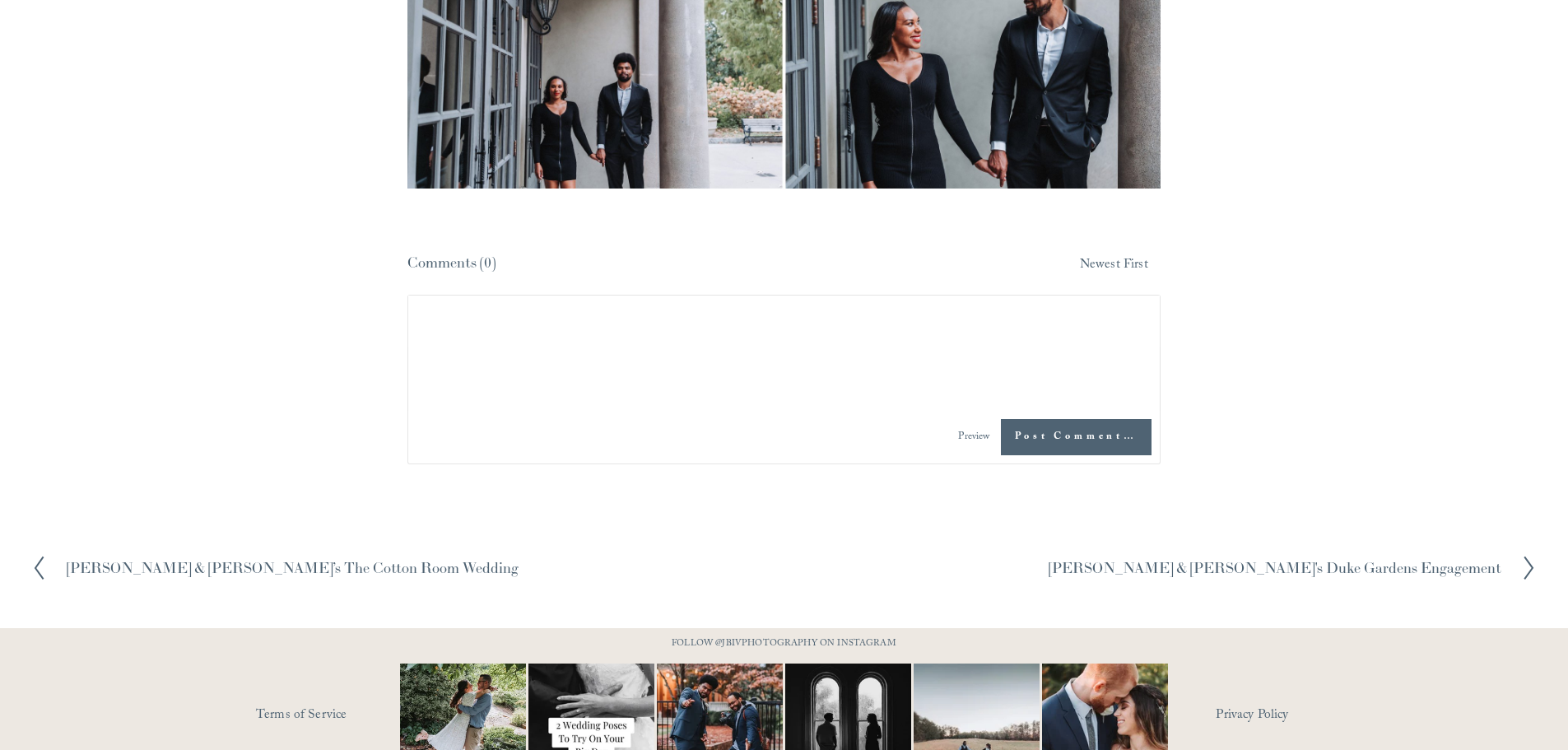
scroll to position [5515, 0]
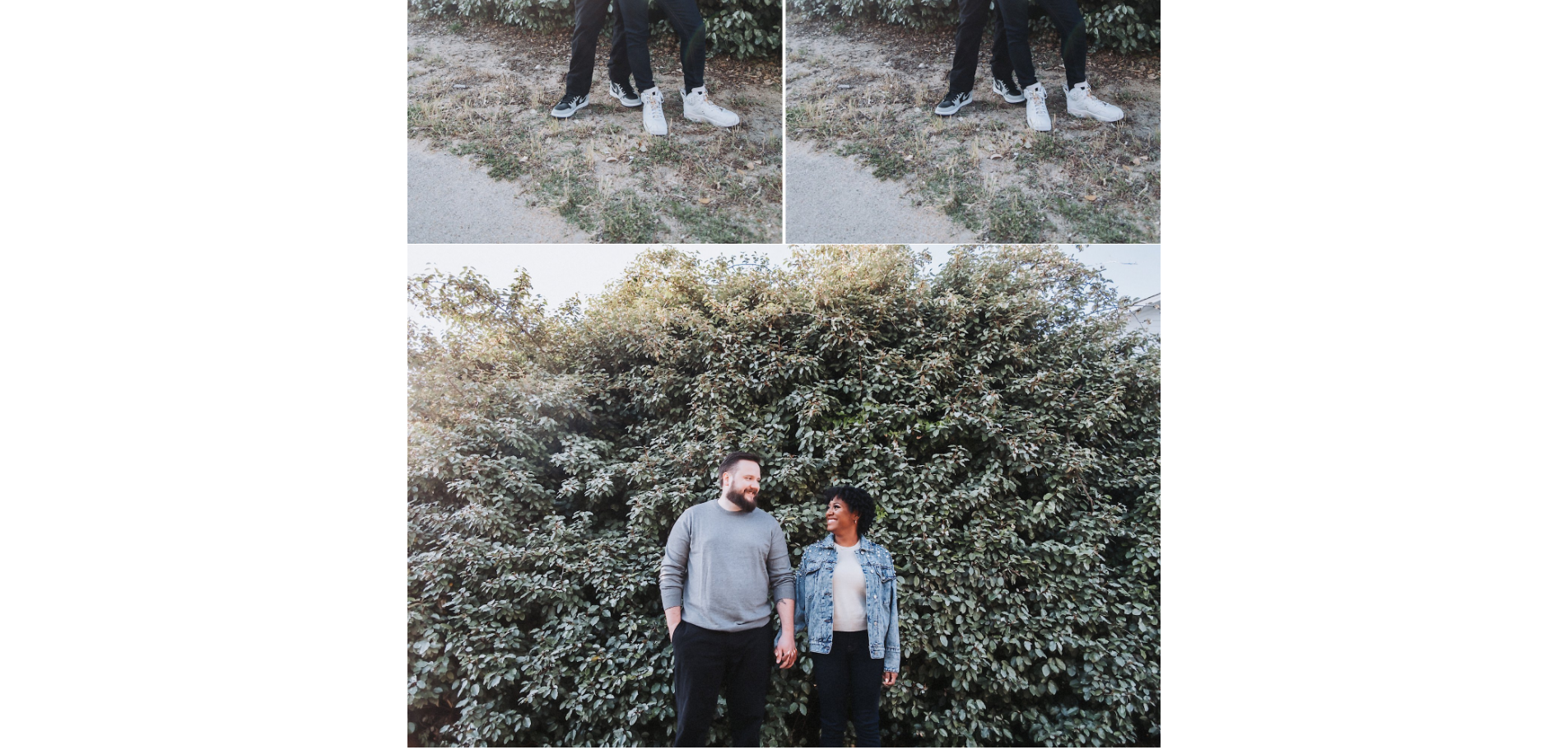
scroll to position [6009, 0]
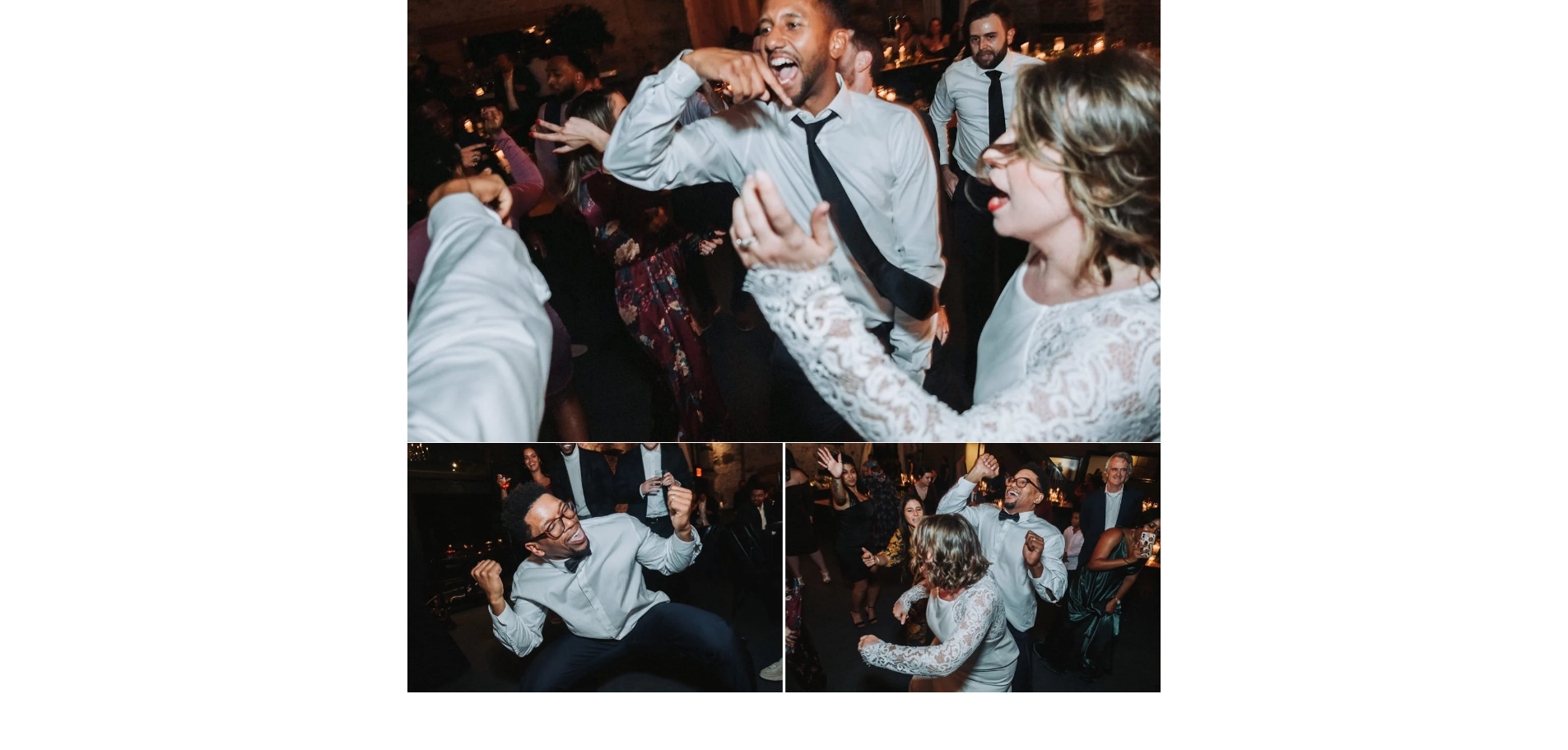
scroll to position [22389, 0]
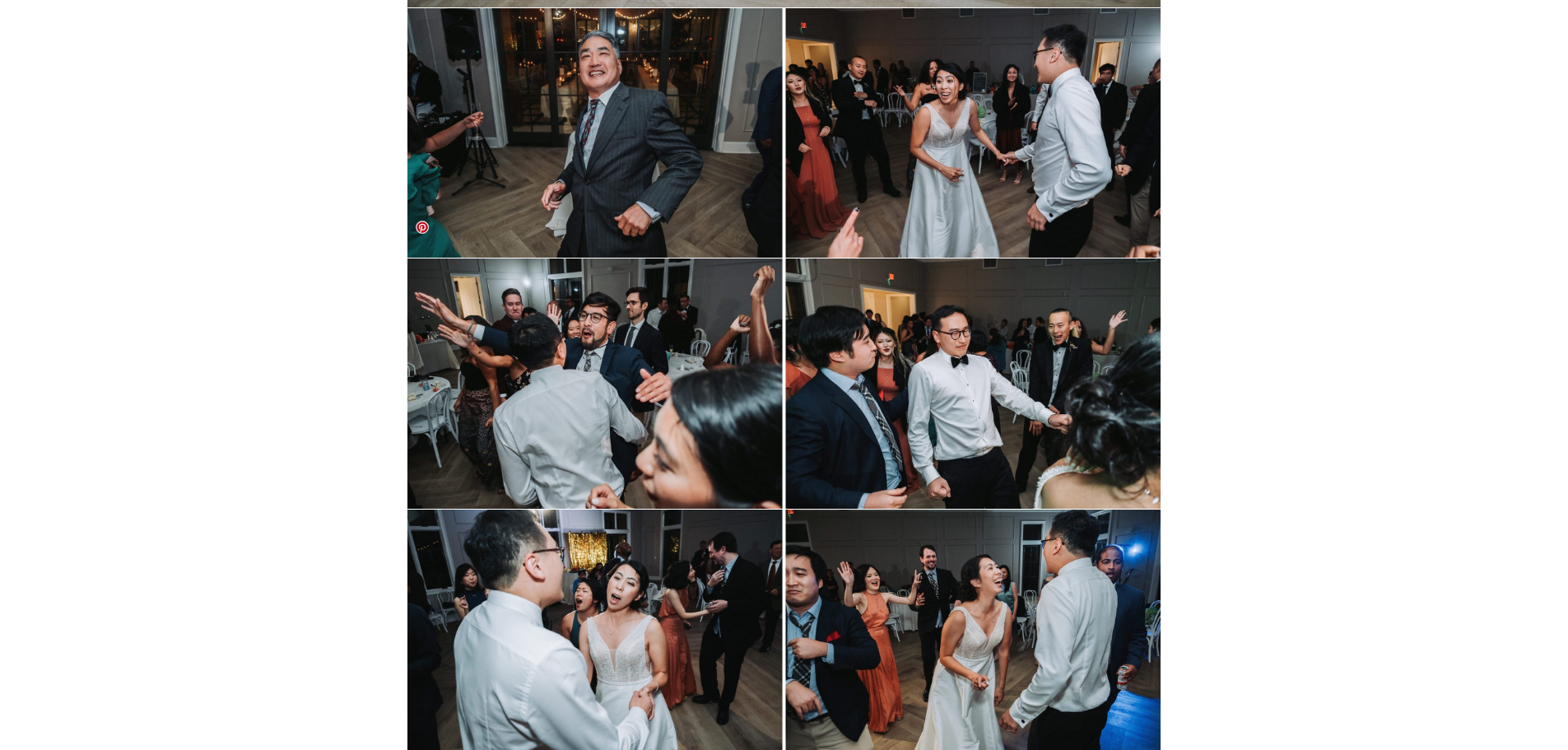
scroll to position [26669, 0]
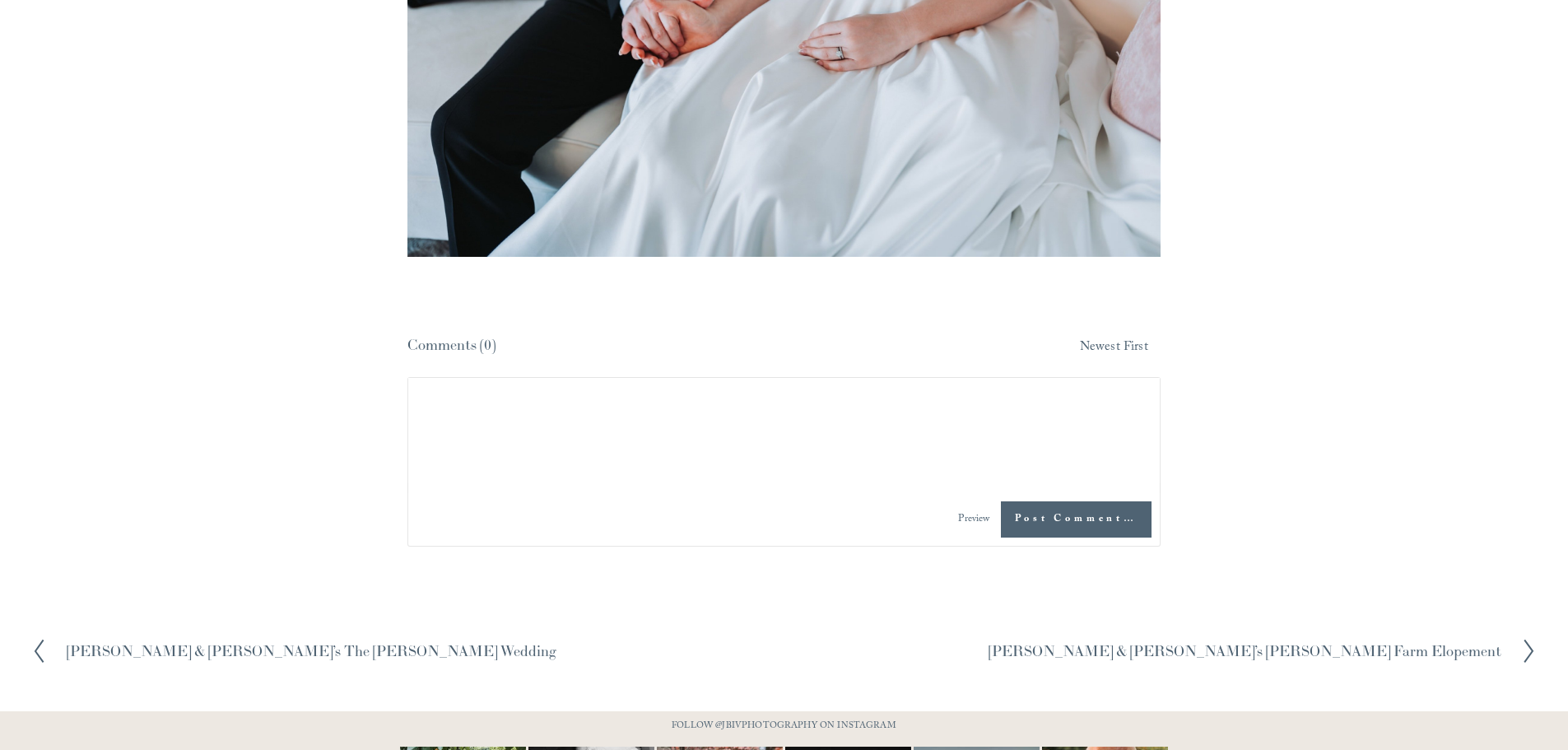
scroll to position [12006, 0]
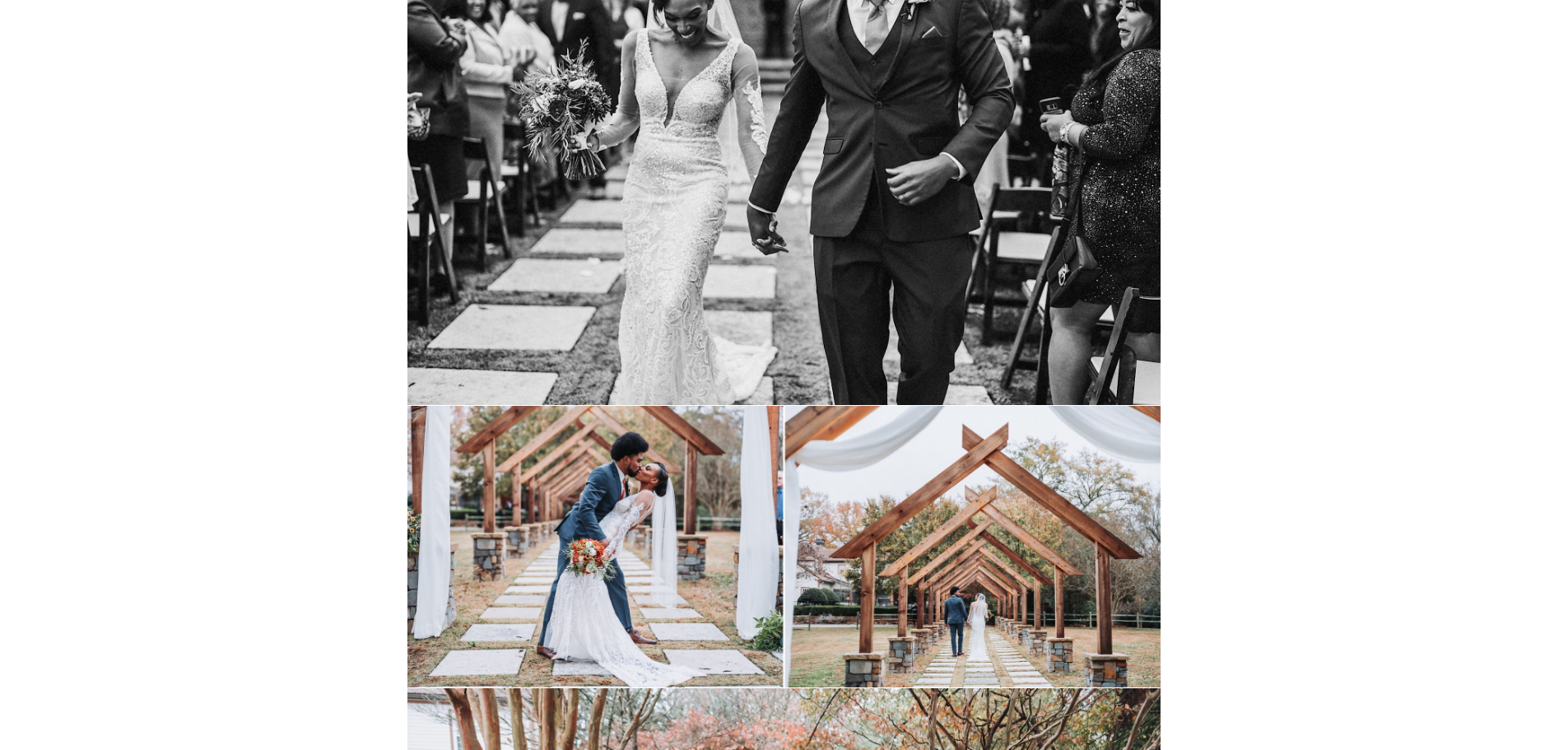
scroll to position [18026, 0]
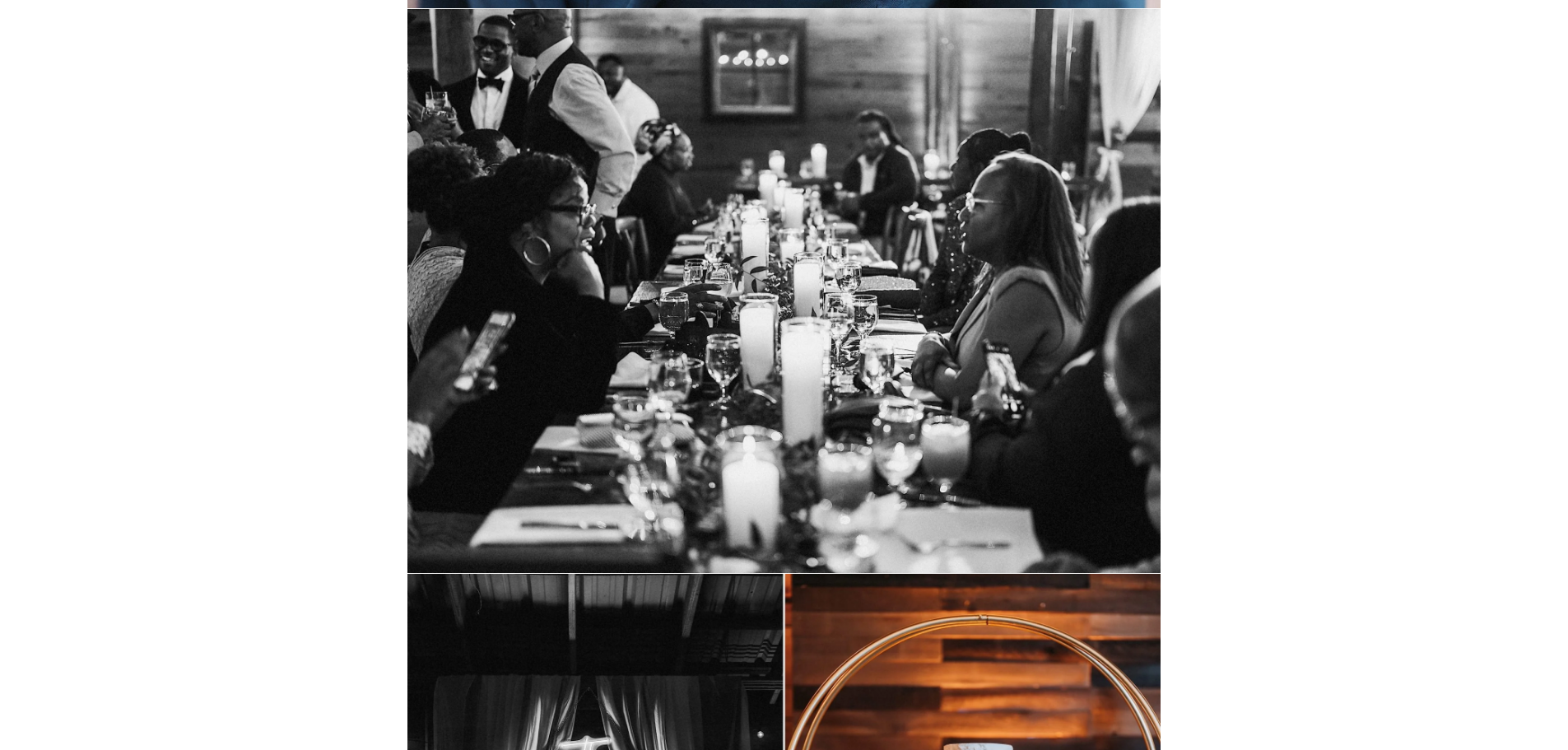
scroll to position [22471, 0]
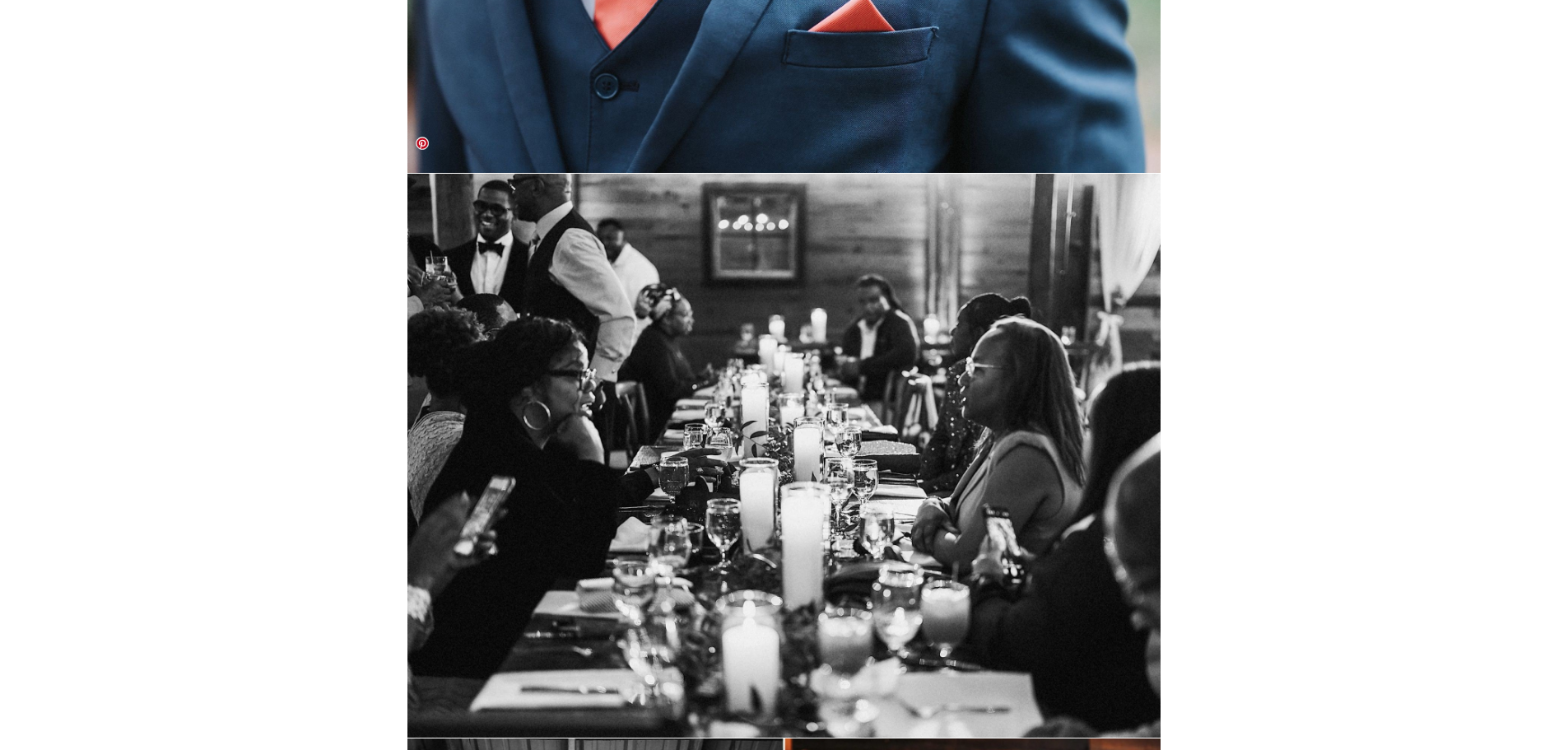
drag, startPoint x: 739, startPoint y: 374, endPoint x: 1378, endPoint y: 436, distance: 642.0
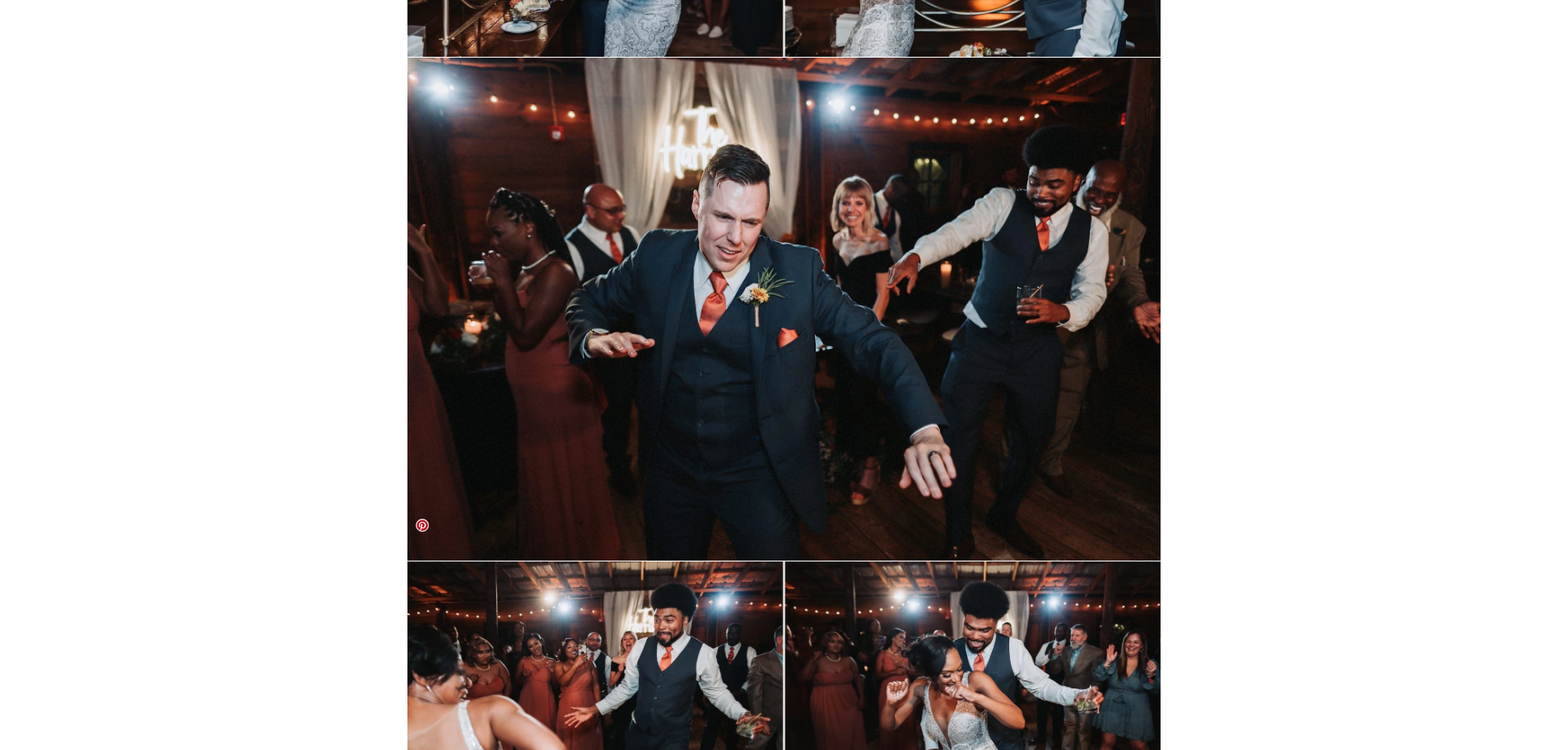
scroll to position [38851, 0]
